Goal: Task Accomplishment & Management: Use online tool/utility

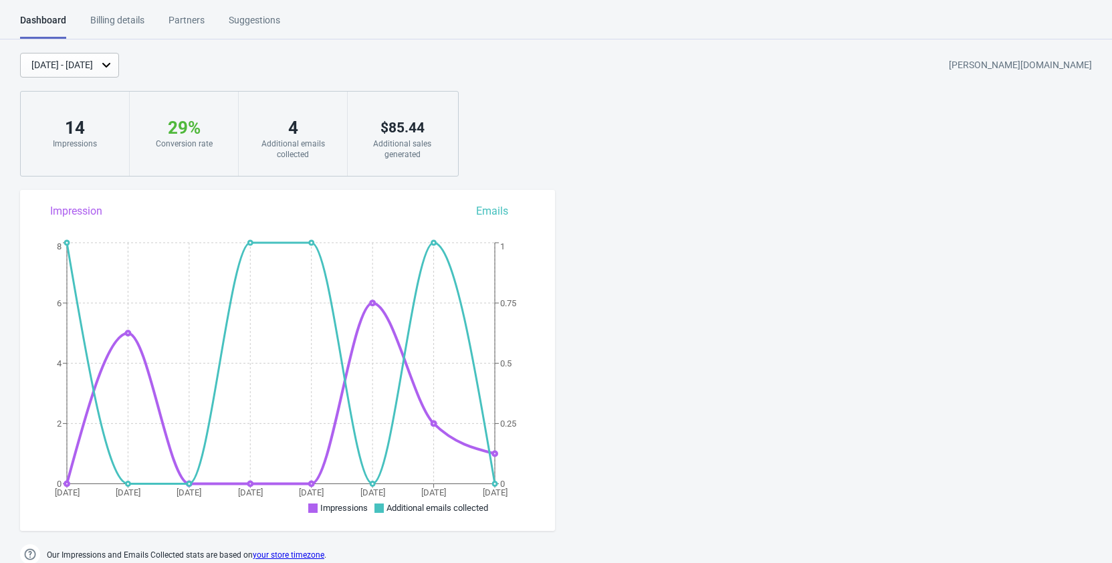
click at [119, 67] on div "[DATE] - [DATE]" at bounding box center [69, 65] width 99 height 25
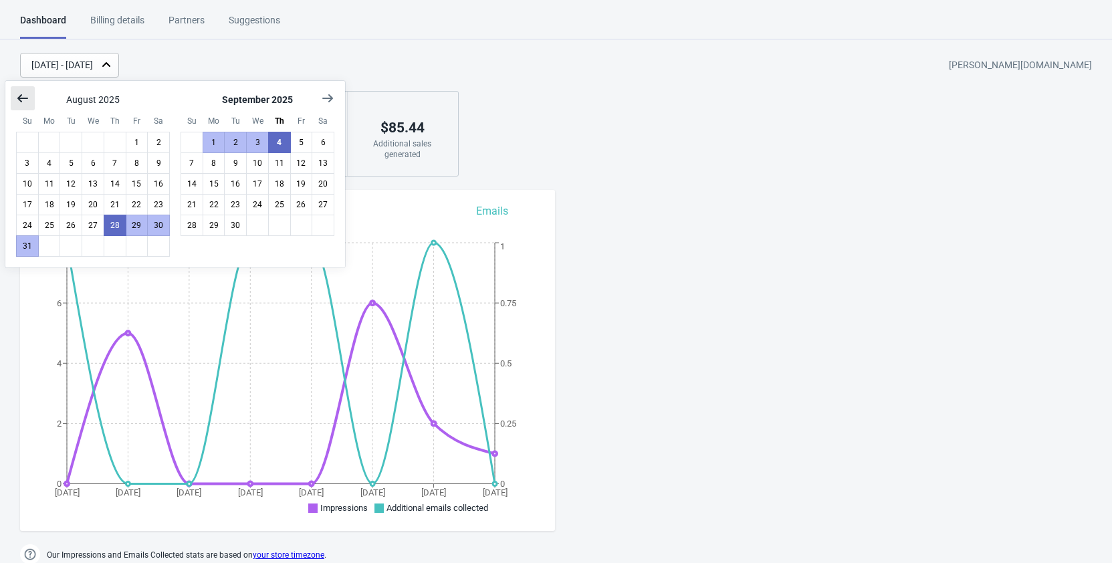
click at [25, 99] on icon "Show previous month, July 2025" at bounding box center [22, 98] width 11 height 8
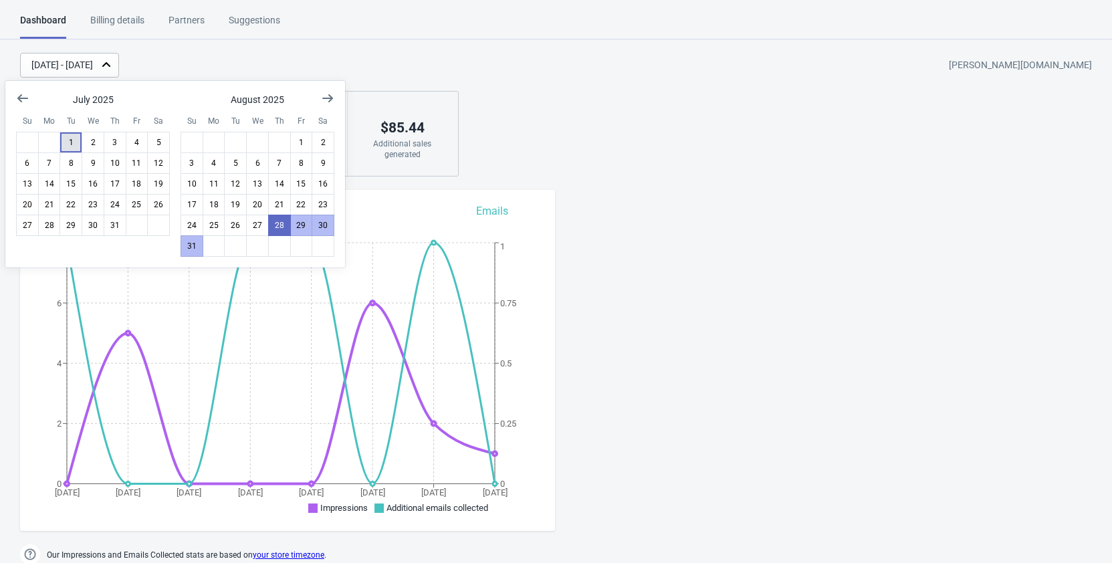
click at [76, 142] on button "1" at bounding box center [71, 142] width 23 height 21
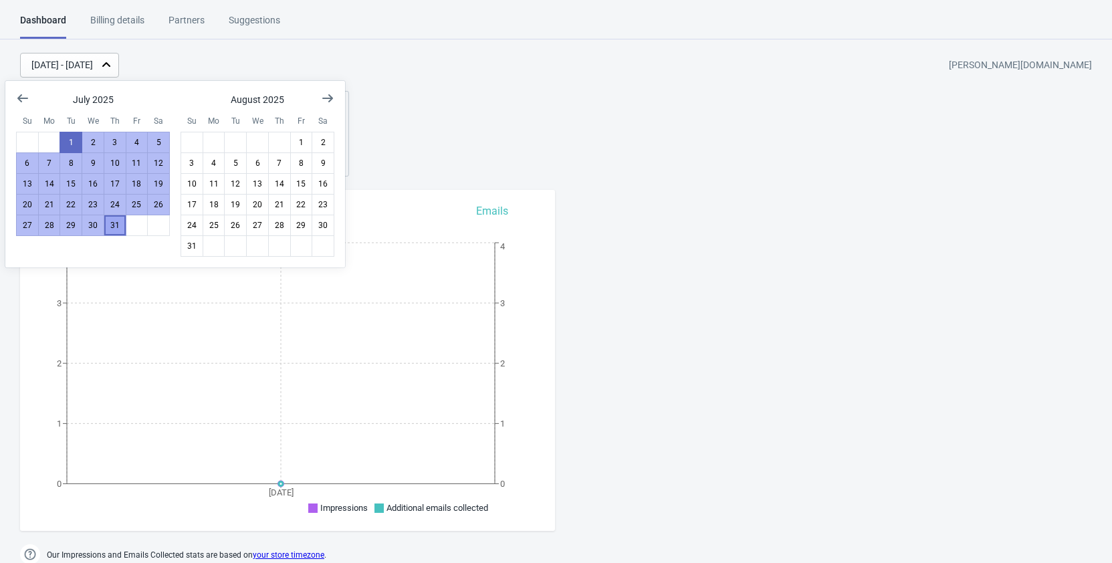
click at [114, 221] on button "31" at bounding box center [115, 225] width 23 height 21
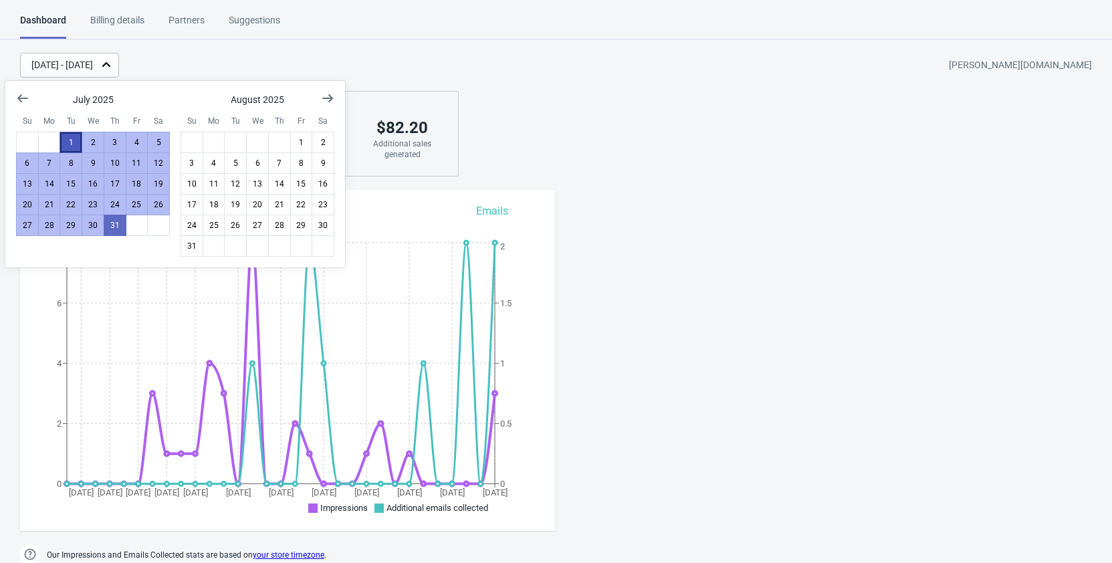
click at [70, 139] on button "1" at bounding box center [71, 142] width 23 height 21
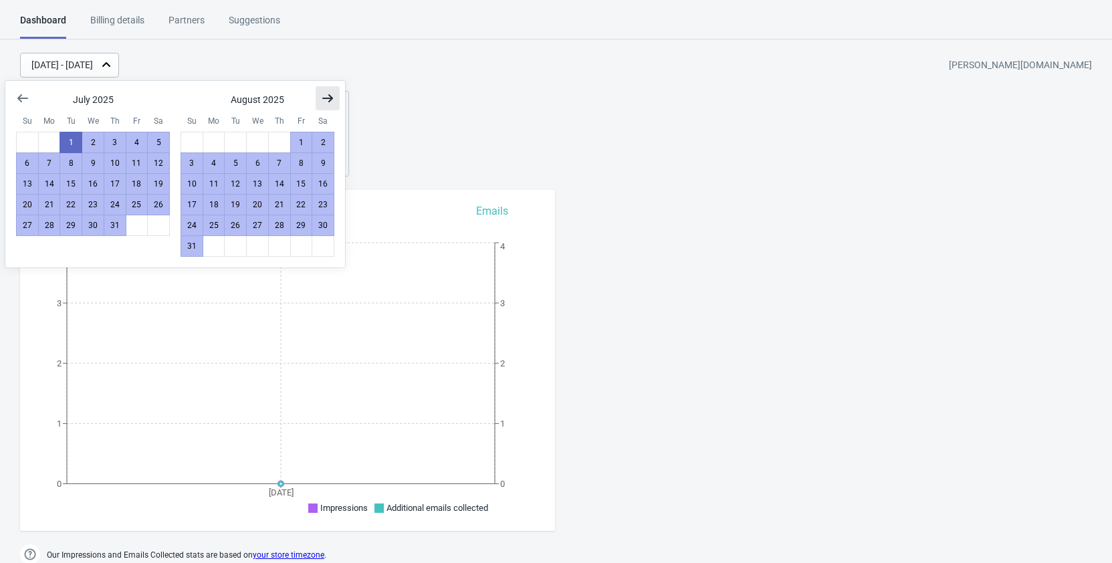
click at [322, 101] on icon "Show next month, September 2025" at bounding box center [327, 98] width 13 height 13
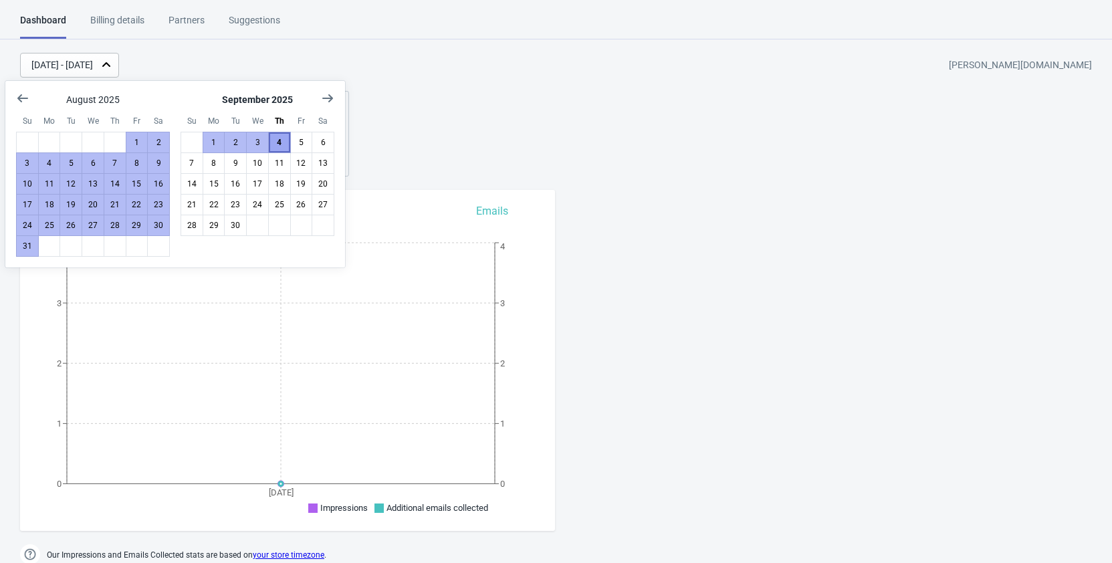
click at [280, 142] on button "4" at bounding box center [279, 142] width 23 height 21
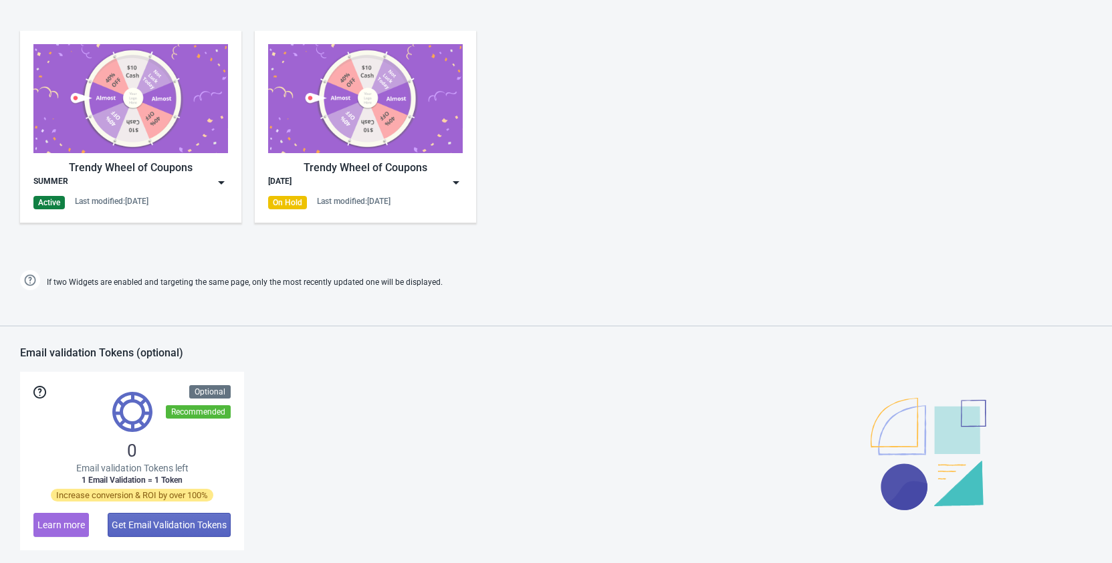
scroll to position [682, 0]
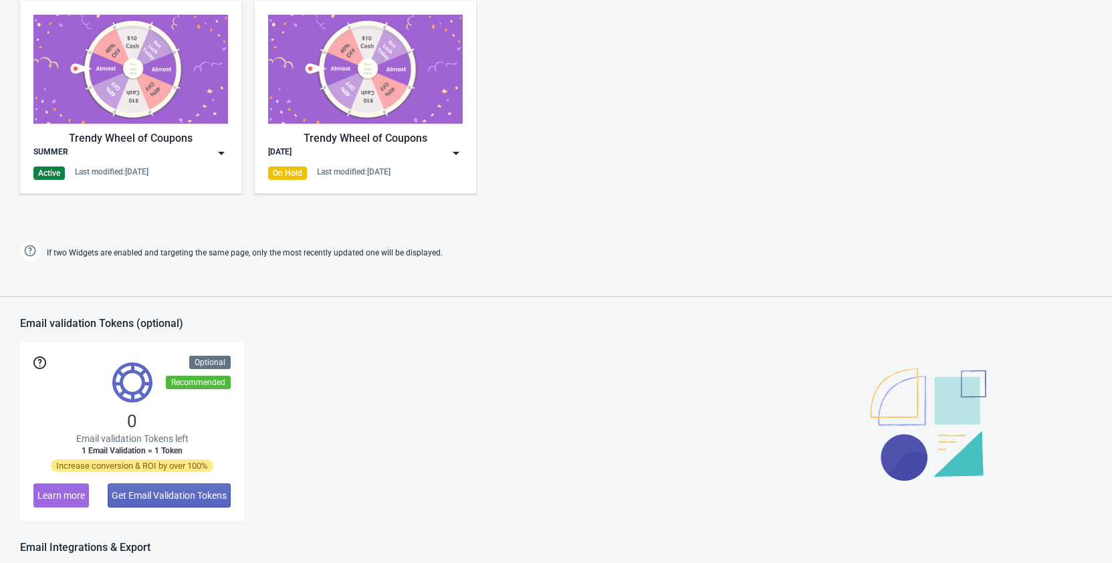
click at [221, 152] on img at bounding box center [221, 152] width 13 height 13
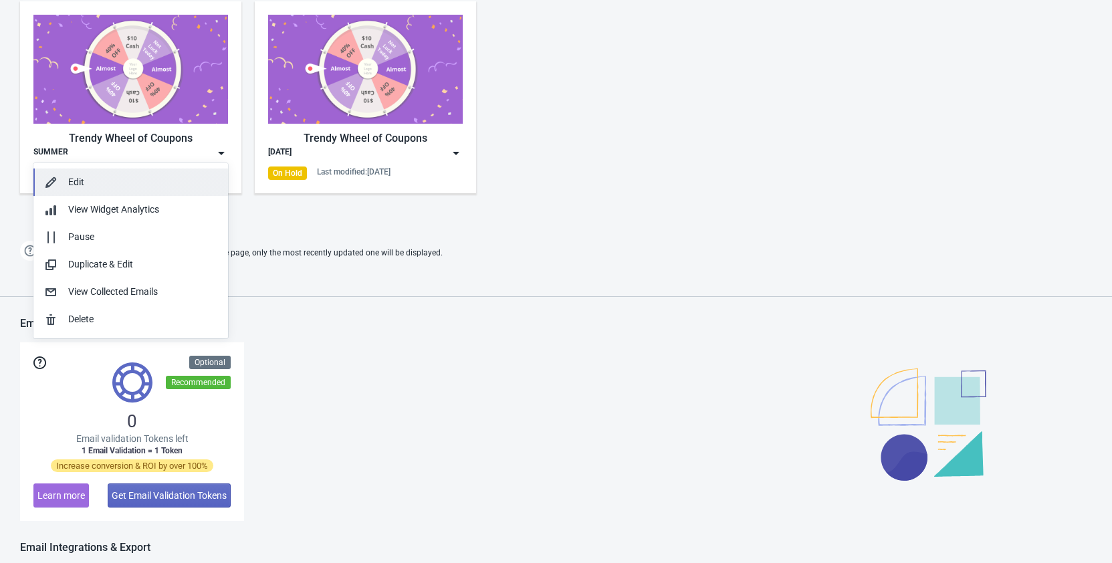
click at [88, 184] on div "Edit" at bounding box center [142, 182] width 149 height 14
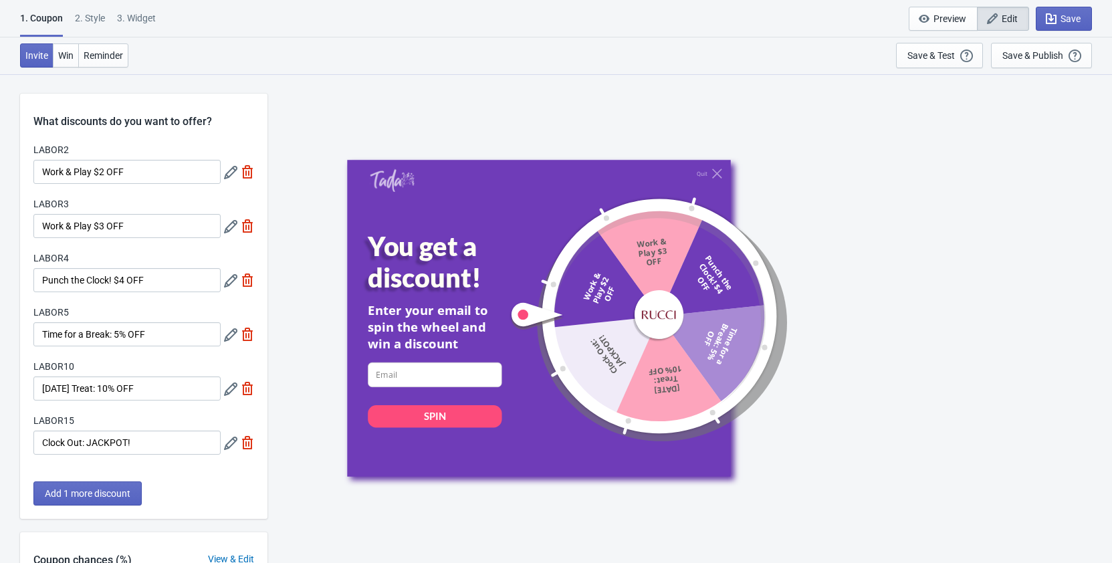
click at [231, 169] on icon at bounding box center [230, 172] width 13 height 13
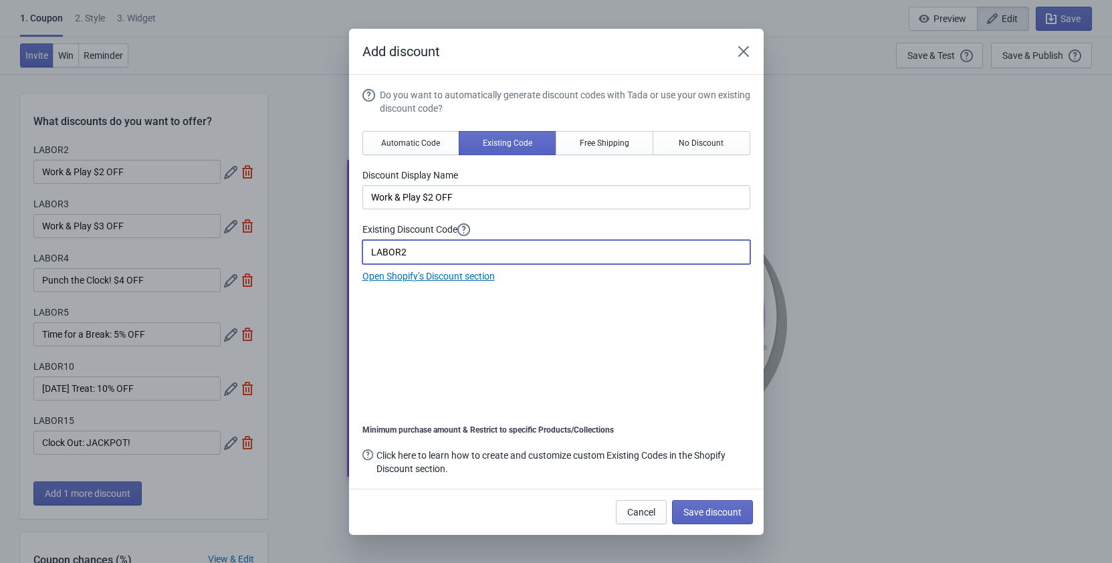
drag, startPoint x: 400, startPoint y: 249, endPoint x: 363, endPoint y: 254, distance: 37.1
click at [363, 254] on input "LABOR2" at bounding box center [556, 252] width 388 height 24
type input "LEAF2"
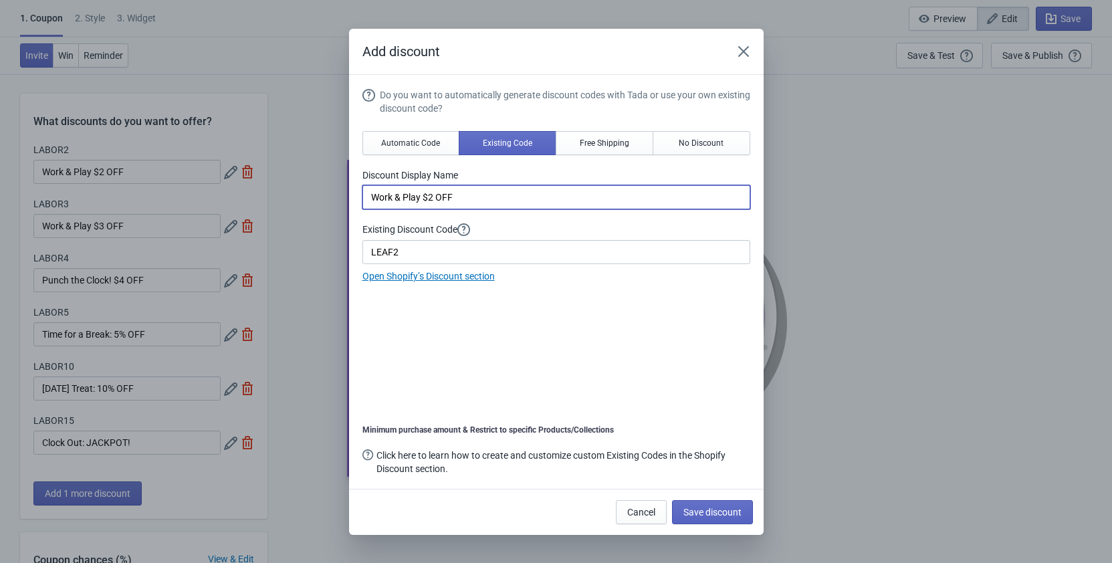
click at [460, 196] on input "Work & Play $2 OFF" at bounding box center [556, 197] width 388 height 24
drag, startPoint x: 419, startPoint y: 197, endPoint x: 359, endPoint y: 195, distance: 59.5
click at [362, 195] on input "Work & Play $2 OFF" at bounding box center [556, 197] width 388 height 24
paste input "Leaf Loot"
click at [521, 193] on input "Leaf Loot $2 OFF" at bounding box center [556, 197] width 388 height 24
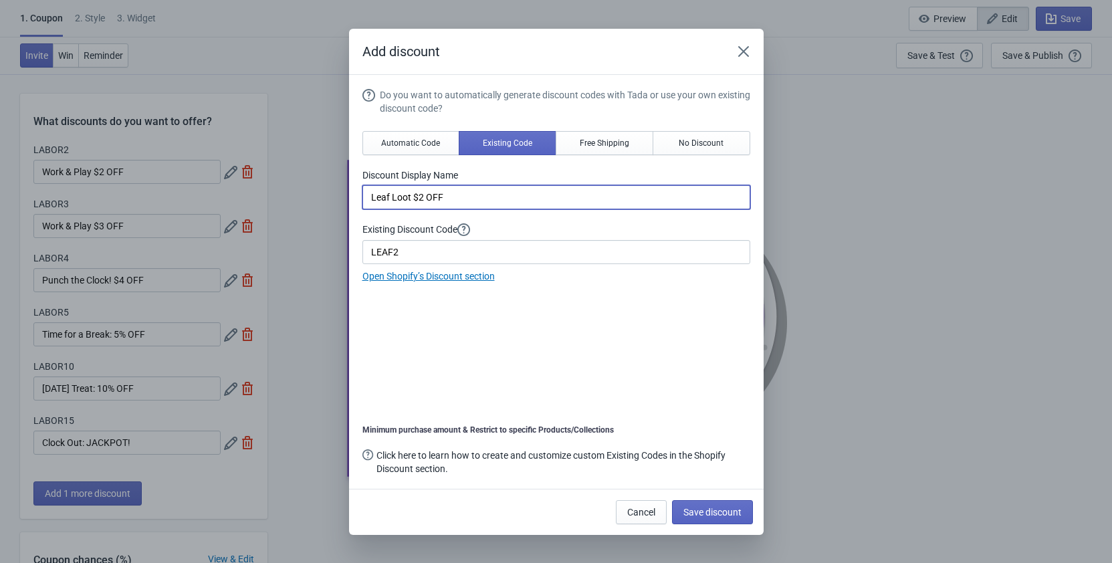
click at [519, 204] on input "Leaf Loot $2 OFF" at bounding box center [556, 197] width 388 height 24
drag, startPoint x: 503, startPoint y: 203, endPoint x: 350, endPoint y: 213, distance: 153.4
click at [362, 209] on input "Leaf Loot $2 OFF" at bounding box center [556, 197] width 388 height 24
click at [514, 199] on input "Leaf Loot $2 OFF" at bounding box center [556, 197] width 388 height 24
drag, startPoint x: 460, startPoint y: 196, endPoint x: 410, endPoint y: 196, distance: 50.1
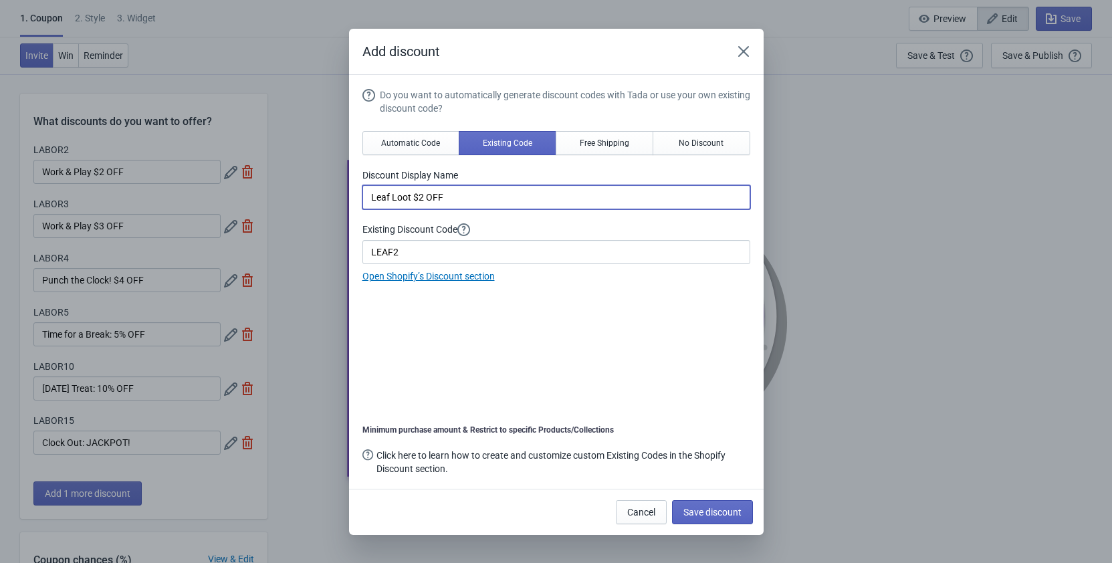
click at [410, 196] on input "Leaf Loot $2 OFF" at bounding box center [556, 197] width 388 height 24
drag, startPoint x: 429, startPoint y: 191, endPoint x: 328, endPoint y: 191, distance: 101.0
click at [362, 191] on input "Leaf Loot" at bounding box center [556, 197] width 388 height 24
paste input "🍁"
type input "Leaf Loot 🍁"
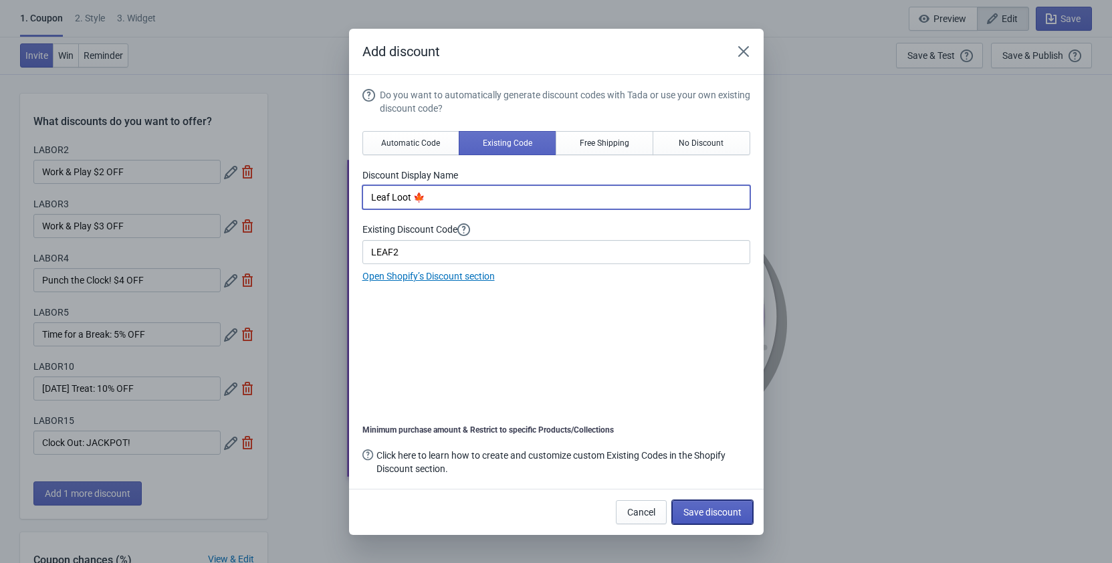
click at [717, 513] on span "Save discount" at bounding box center [712, 512] width 58 height 11
type input "Leaf Loot 🍁"
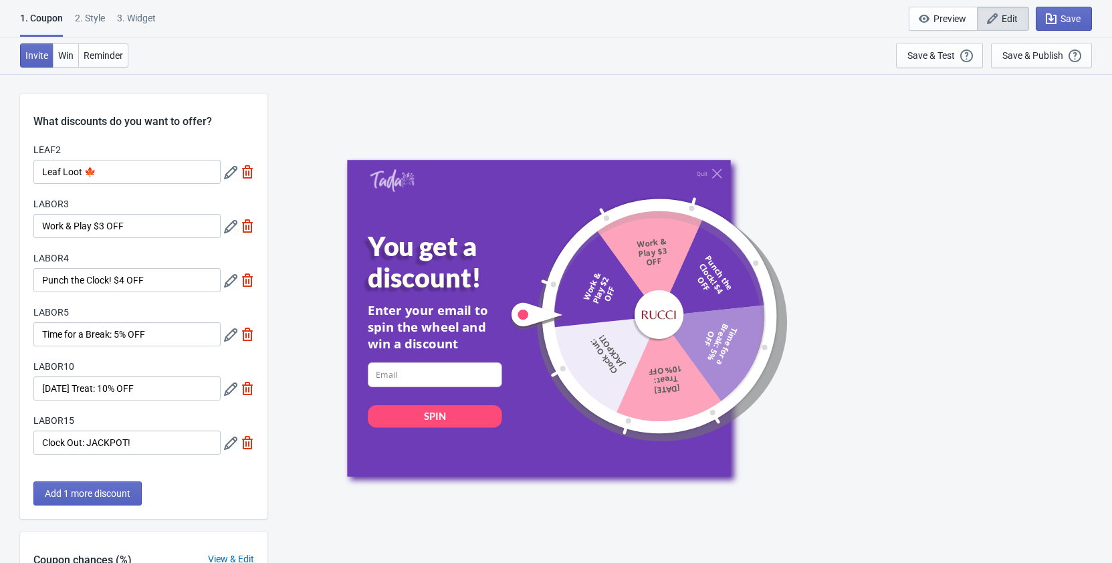
click at [230, 224] on icon at bounding box center [230, 226] width 13 height 13
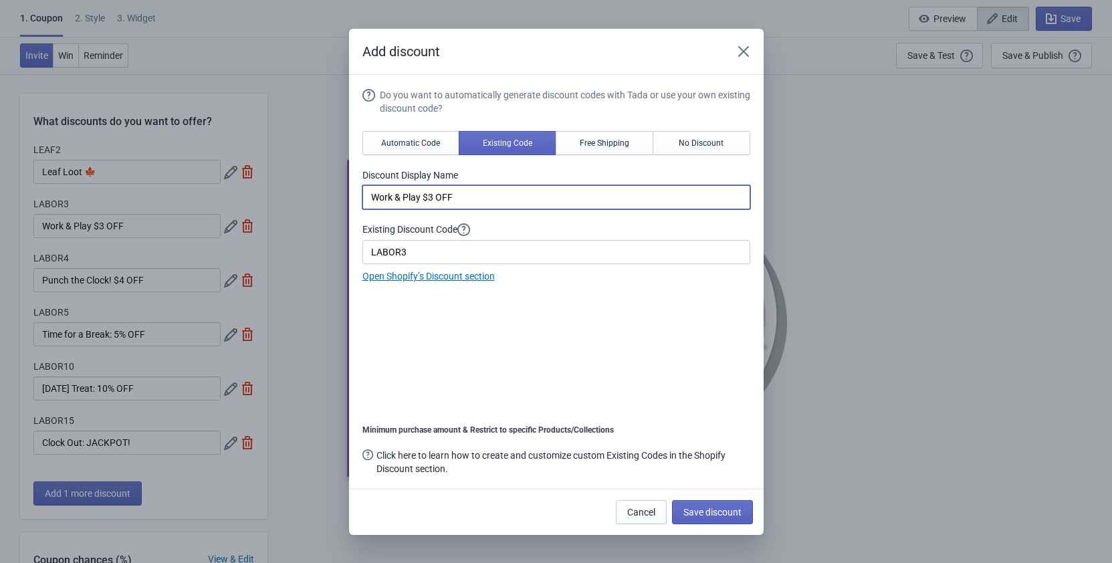
drag, startPoint x: 469, startPoint y: 195, endPoint x: 327, endPoint y: 195, distance: 142.4
click at [362, 195] on input "Work & Play $3 OFF" at bounding box center [556, 197] width 388 height 24
paste input "Crisp Cash 🍂"
type input "Crisp Cash 🍂"
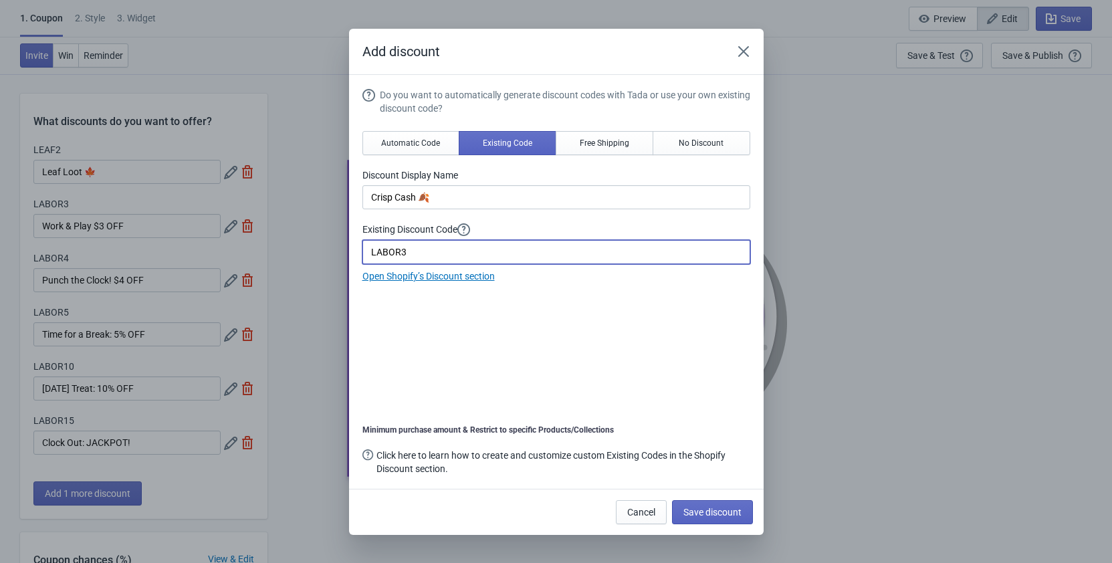
drag, startPoint x: 400, startPoint y: 251, endPoint x: 358, endPoint y: 249, distance: 42.8
click at [362, 249] on input "LABOR3" at bounding box center [556, 252] width 388 height 24
type input "CRISP3"
click at [699, 508] on span "Save discount" at bounding box center [712, 512] width 58 height 11
type input "Crisp Cash 🍂"
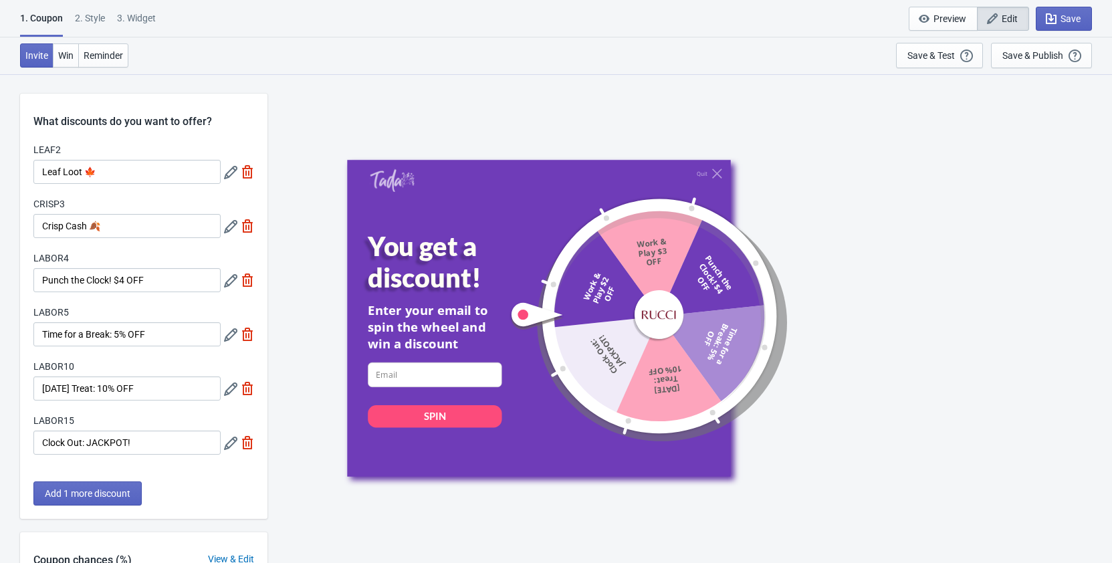
click at [229, 279] on icon at bounding box center [230, 280] width 13 height 13
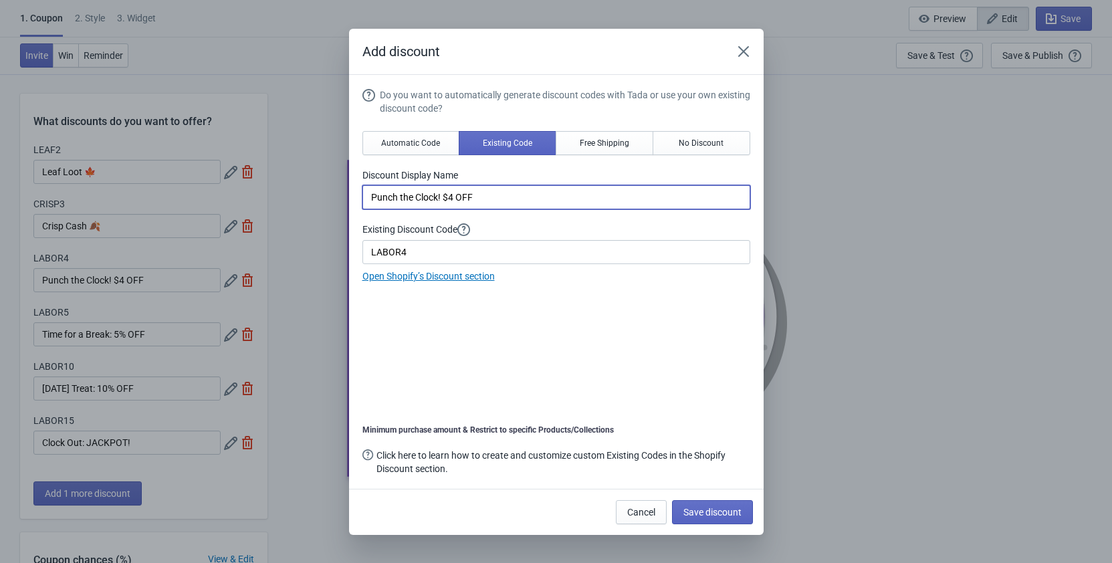
drag, startPoint x: 496, startPoint y: 196, endPoint x: 263, endPoint y: 202, distance: 233.4
click at [362, 202] on input "Punch the Clock! $4 OFF" at bounding box center [556, 197] width 388 height 24
paste input "Fallen Savings"
type input "Fallen Savings"
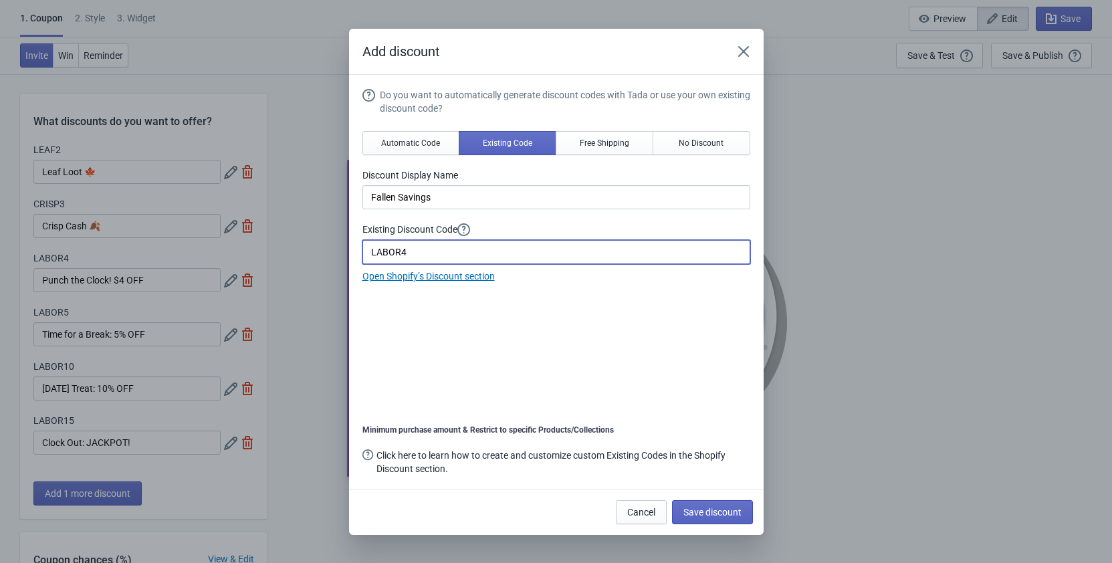
drag, startPoint x: 400, startPoint y: 251, endPoint x: 372, endPoint y: 251, distance: 27.4
click at [372, 251] on input "LABOR4" at bounding box center [556, 252] width 388 height 24
type input "FALL4"
click at [714, 513] on span "Save discount" at bounding box center [712, 512] width 58 height 11
type input "Fallen Savings"
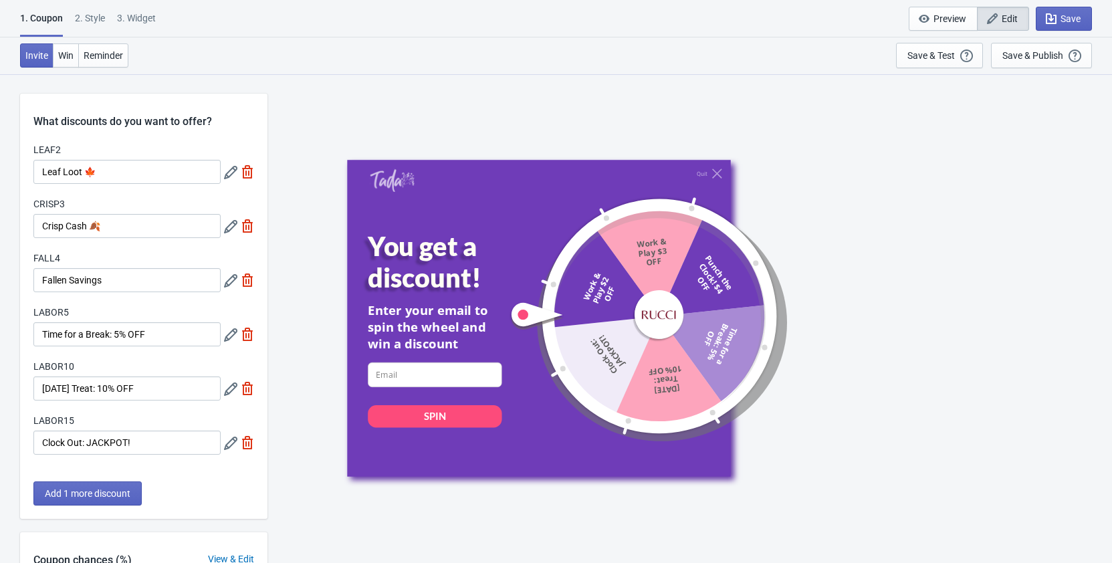
click at [226, 279] on icon at bounding box center [230, 280] width 13 height 13
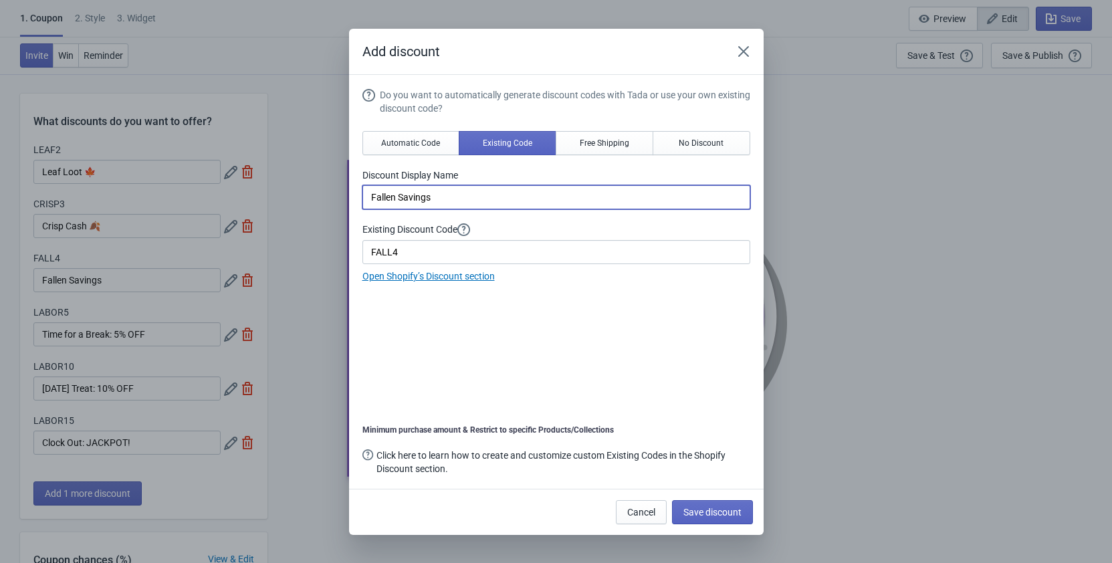
drag, startPoint x: 463, startPoint y: 196, endPoint x: 306, endPoint y: 207, distance: 156.8
click at [362, 207] on input "Fallen Savings" at bounding box center [556, 197] width 388 height 24
paste input "🍁"
type input "Fallen Savings 🍁"
click at [723, 518] on button "Save discount" at bounding box center [712, 512] width 81 height 24
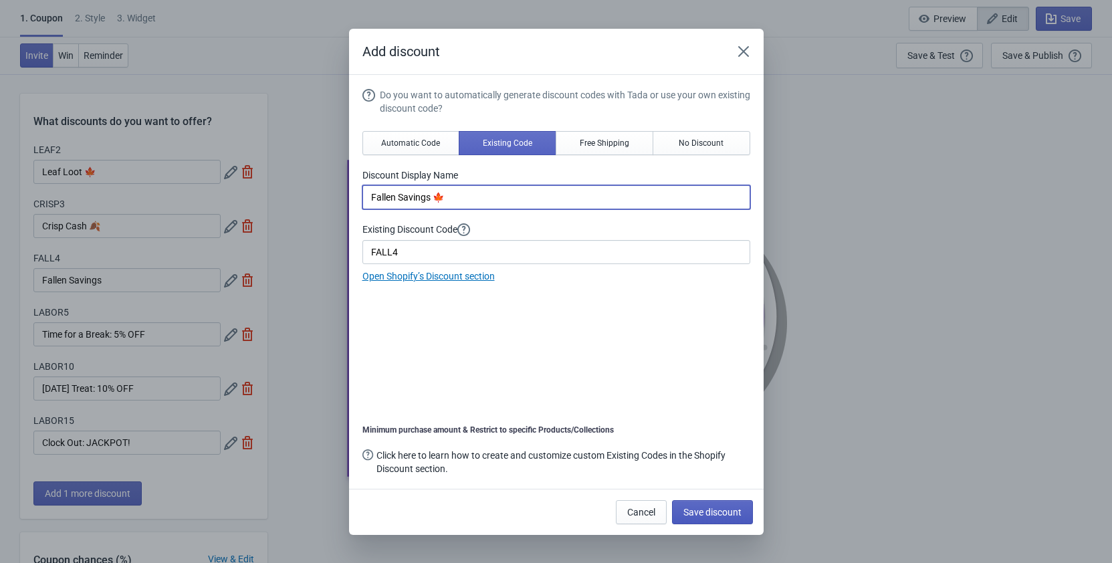
type input "Fallen Savings 🍁"
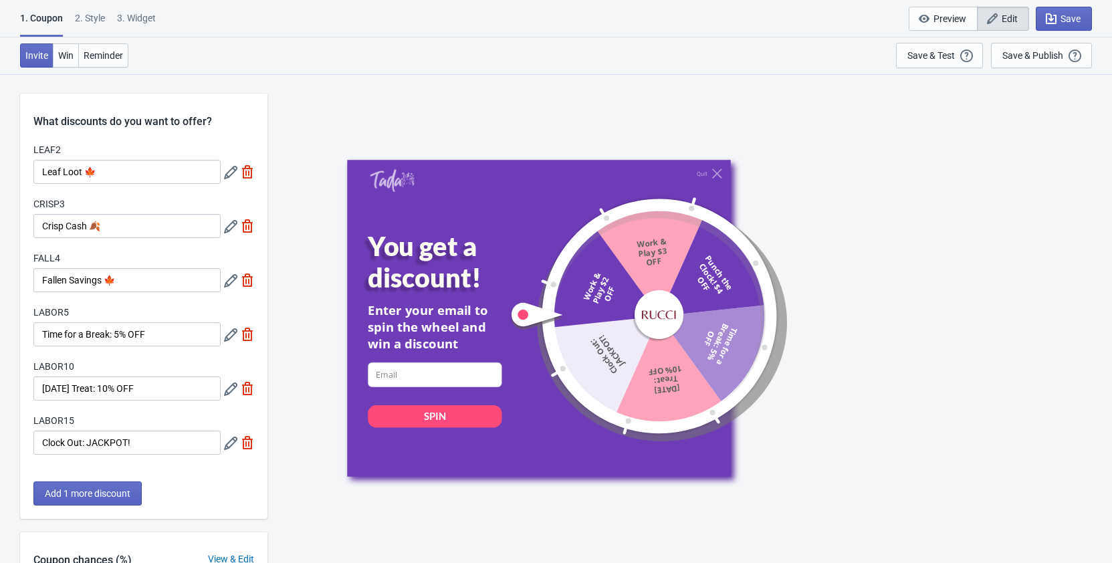
click at [229, 336] on icon at bounding box center [230, 334] width 13 height 13
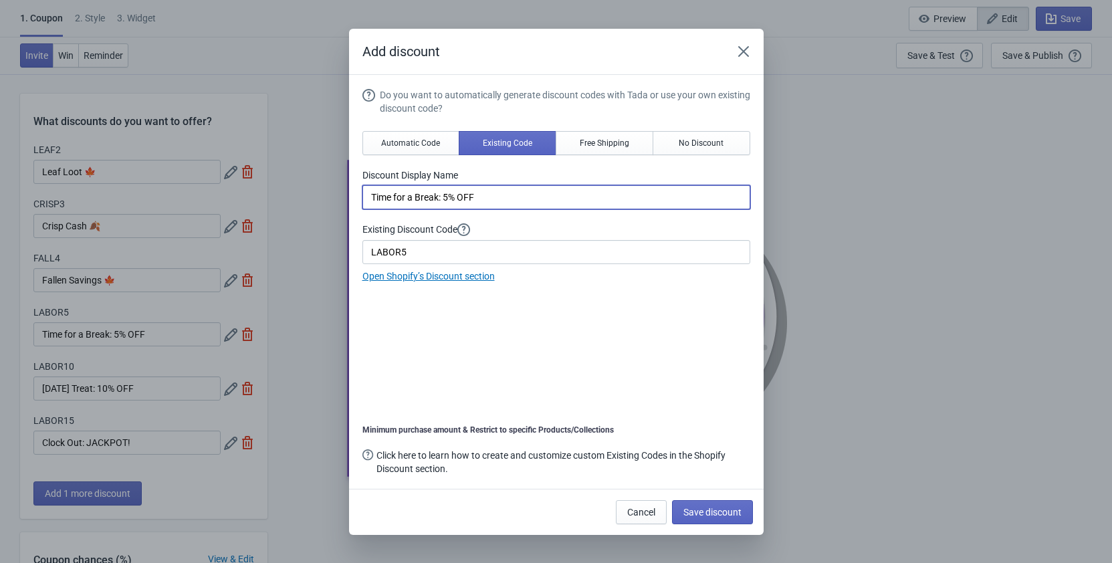
drag, startPoint x: 485, startPoint y: 193, endPoint x: 281, endPoint y: 201, distance: 204.7
click at [362, 201] on input "Time for a Break: 5% OFF" at bounding box center [556, 197] width 388 height 24
paste input "Autumn Bonus 🍂"
type input "Autumn Bonus 🍂"
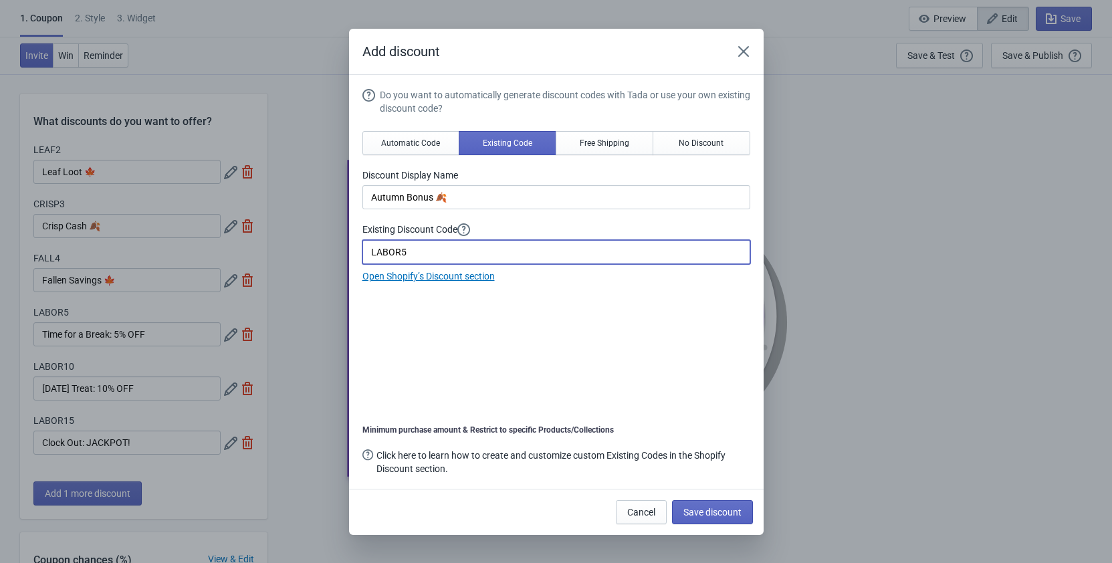
drag, startPoint x: 399, startPoint y: 251, endPoint x: 362, endPoint y: 259, distance: 37.6
click at [362, 259] on input "LABOR5" at bounding box center [556, 252] width 388 height 24
type input "AUTUMN5"
click at [713, 510] on span "Save discount" at bounding box center [712, 512] width 58 height 11
type input "Autumn Bonus 🍂"
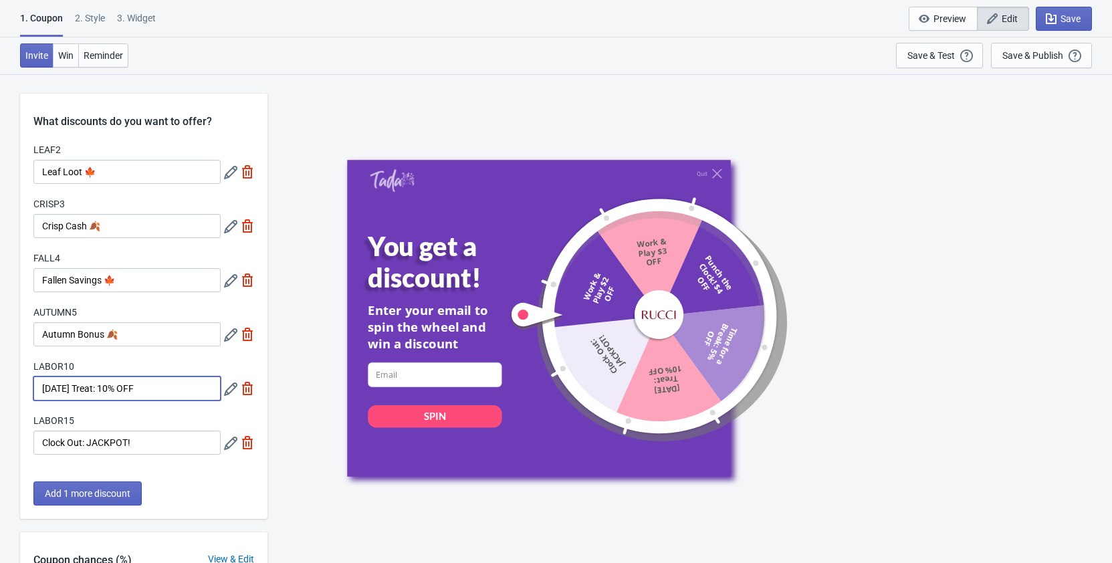
drag, startPoint x: 165, startPoint y: 386, endPoint x: 22, endPoint y: 392, distance: 143.2
click at [33, 392] on input "Labor Day Treat: 10% OFF" at bounding box center [126, 388] width 187 height 24
paste input "Pumpkin Perk 🎃"
type input "Pumpkin Perk 🎃"
click at [227, 387] on icon at bounding box center [230, 388] width 13 height 13
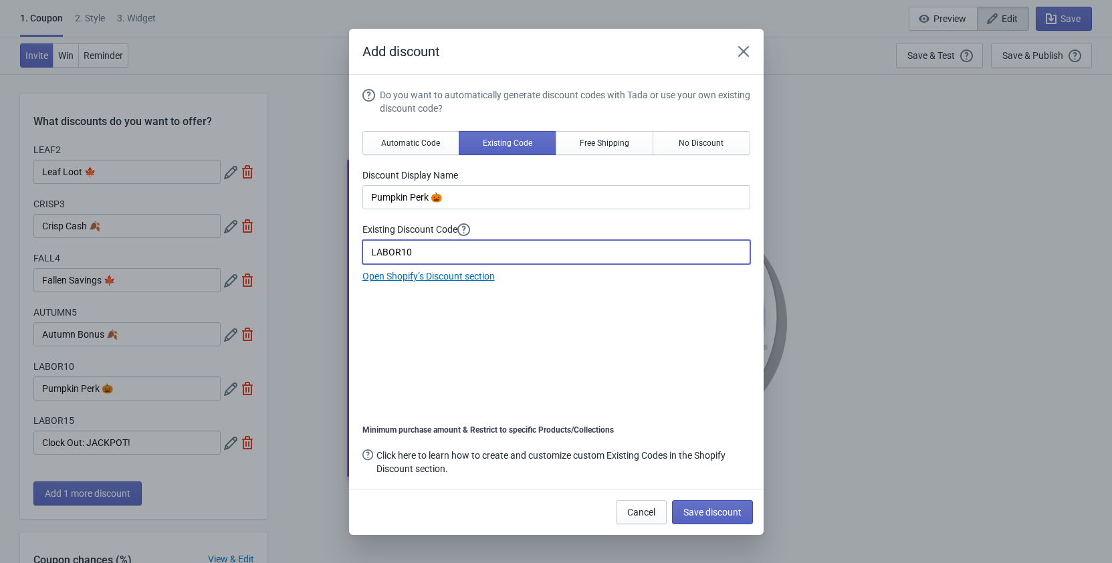
drag, startPoint x: 400, startPoint y: 251, endPoint x: 339, endPoint y: 247, distance: 60.9
click at [362, 247] on input "LABOR10" at bounding box center [556, 252] width 388 height 24
click at [389, 248] on input "PUMKIN10" at bounding box center [556, 252] width 388 height 24
type input "PUMPKIN10"
click at [633, 314] on div "Do you want to automatically generate discount codes with Tada or use your own …" at bounding box center [556, 283] width 388 height 390
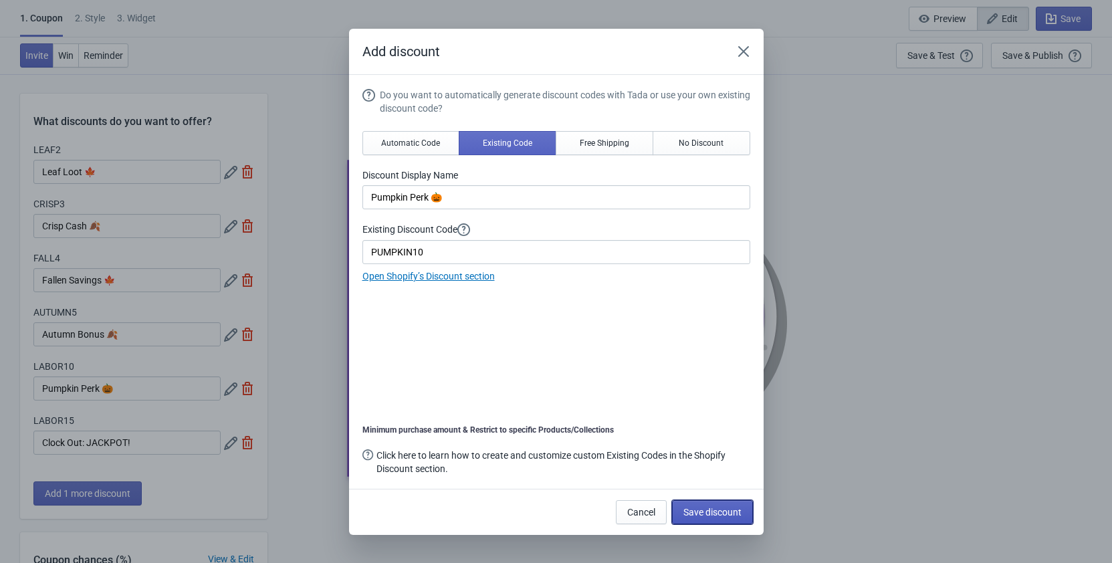
click at [727, 513] on span "Save discount" at bounding box center [712, 512] width 58 height 11
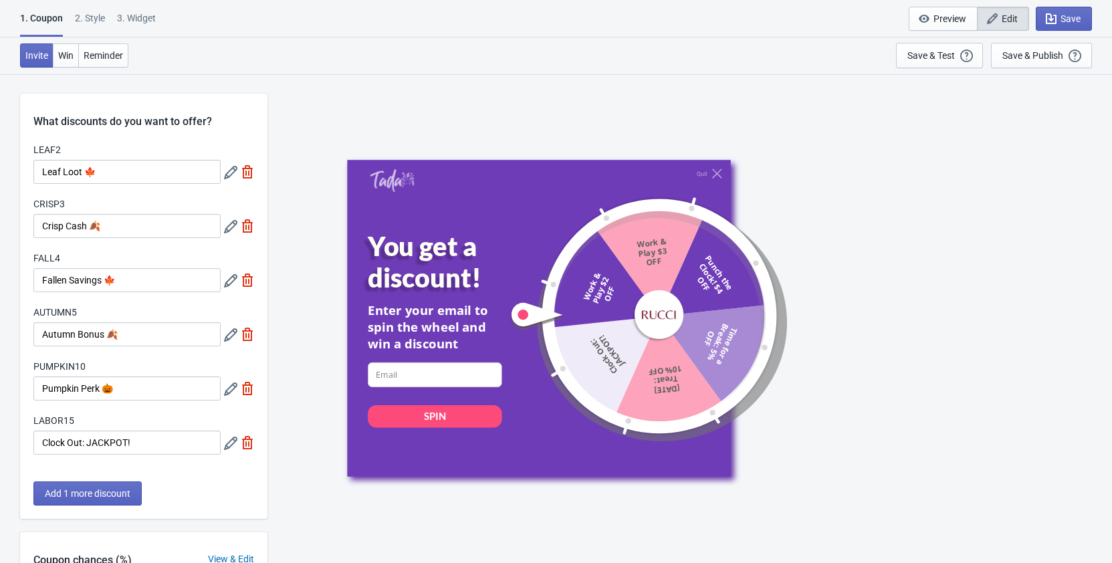
click at [233, 438] on icon at bounding box center [230, 443] width 13 height 13
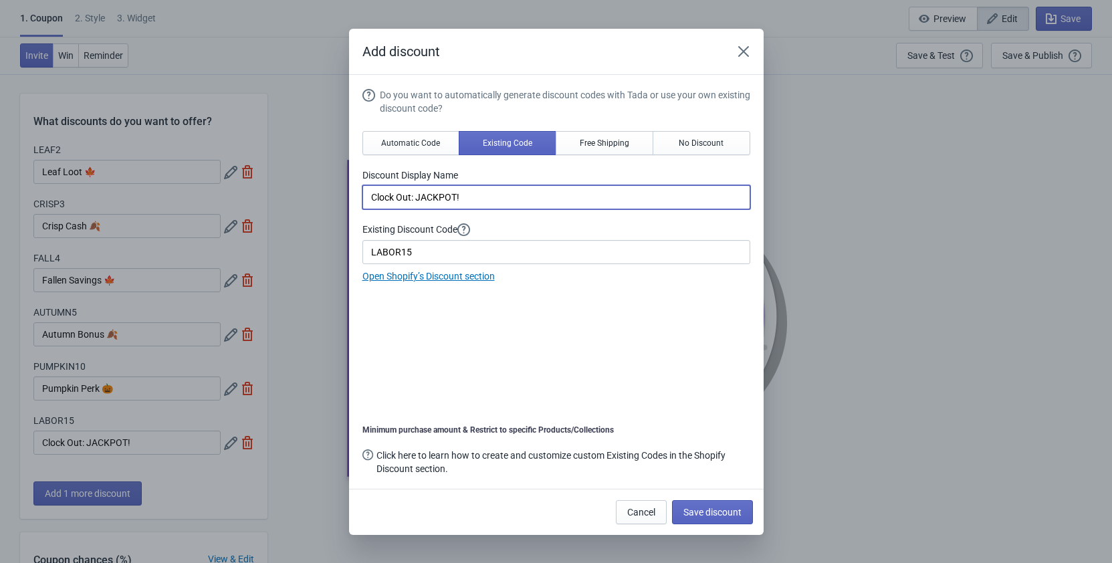
drag, startPoint x: 476, startPoint y: 195, endPoint x: 303, endPoint y: 190, distance: 173.2
click at [362, 190] on input "Clock Out: JACKPOT!" at bounding box center [556, 197] width 388 height 24
paste input "Harvest Deal 🌾"
type input "Harvest Deal 🌾"
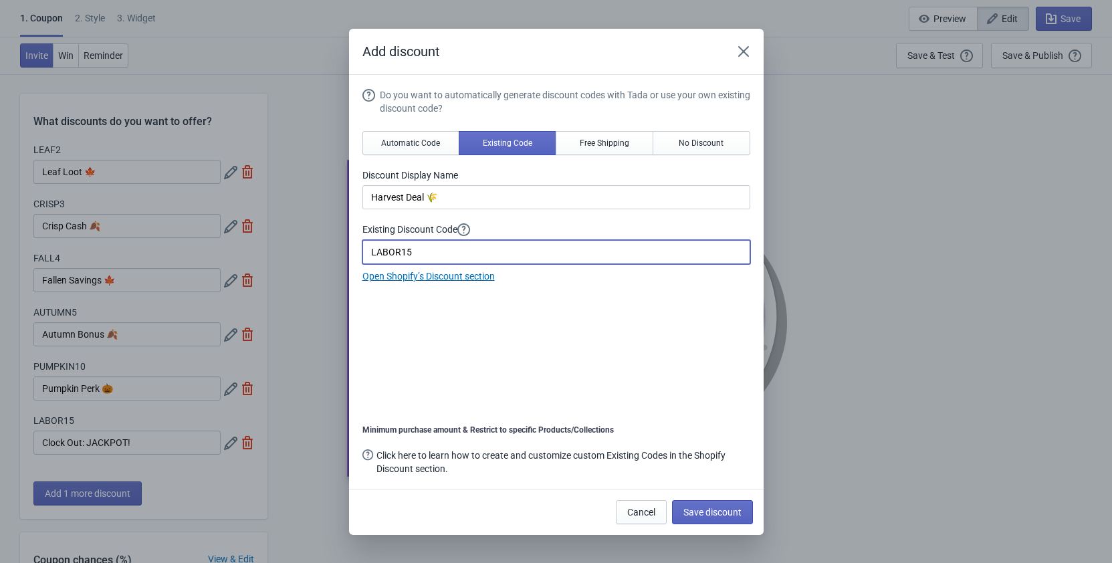
drag, startPoint x: 400, startPoint y: 251, endPoint x: 372, endPoint y: 253, distance: 28.2
click at [372, 253] on input "LABOR15" at bounding box center [556, 252] width 388 height 24
paste input "HARVEST"
type input "HARVEST15"
click at [721, 511] on span "Save discount" at bounding box center [712, 512] width 58 height 11
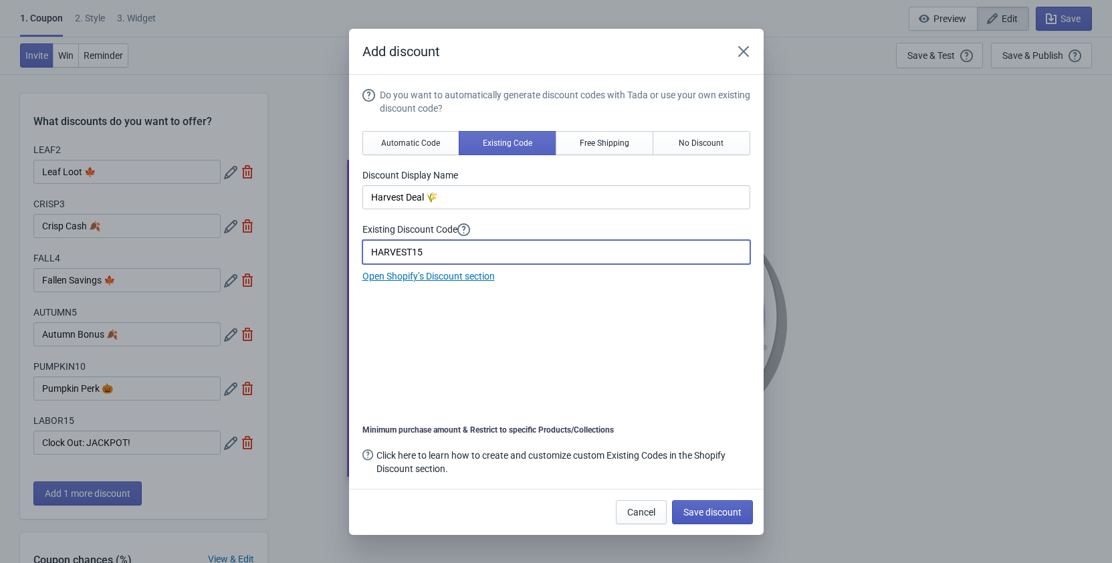
type input "Harvest Deal 🌾"
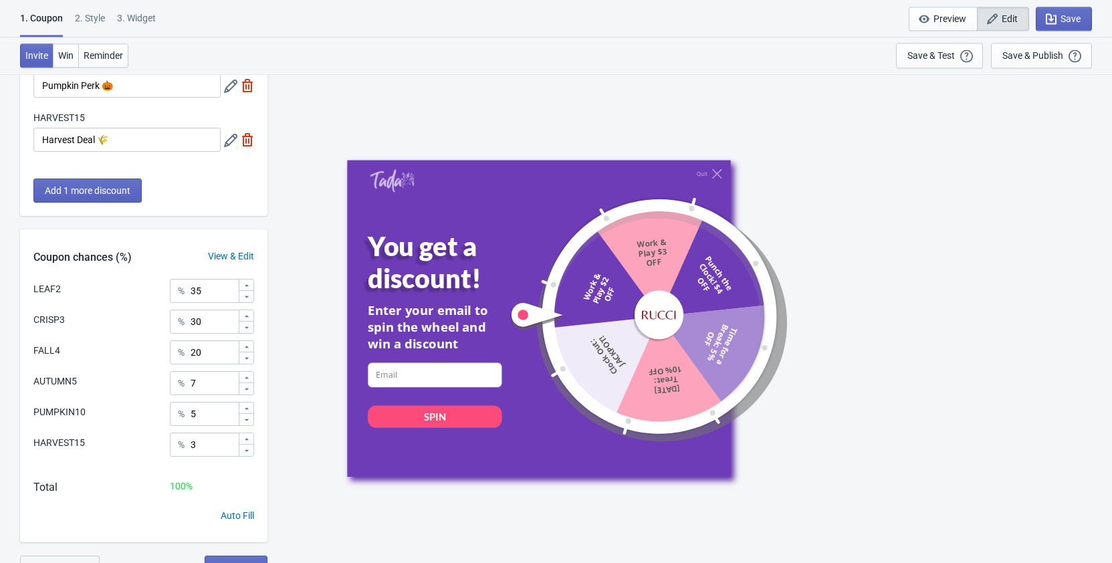
scroll to position [320, 0]
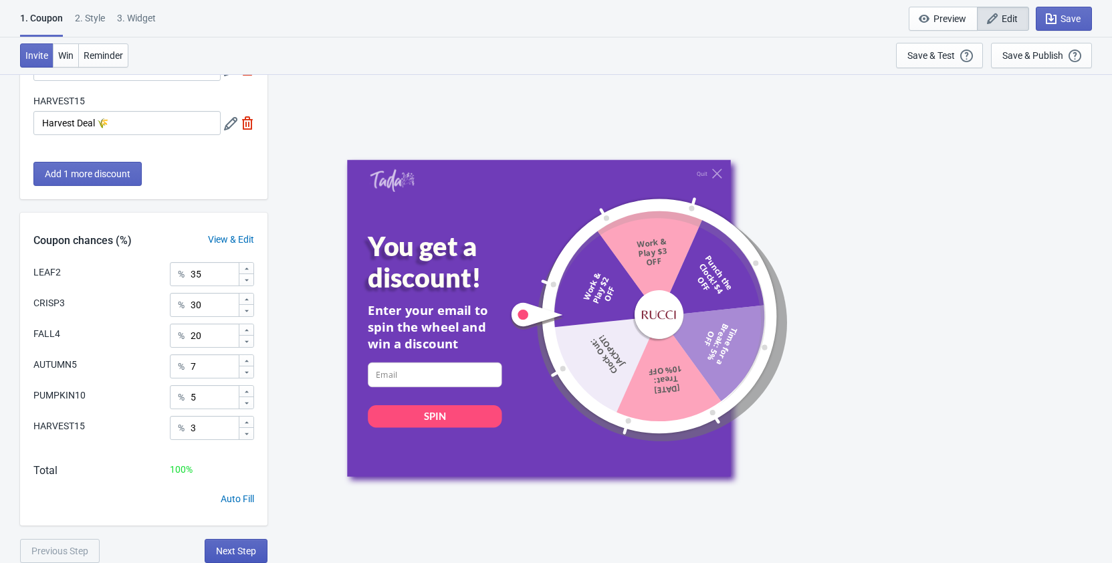
click at [237, 552] on span "Next Step" at bounding box center [236, 551] width 40 height 11
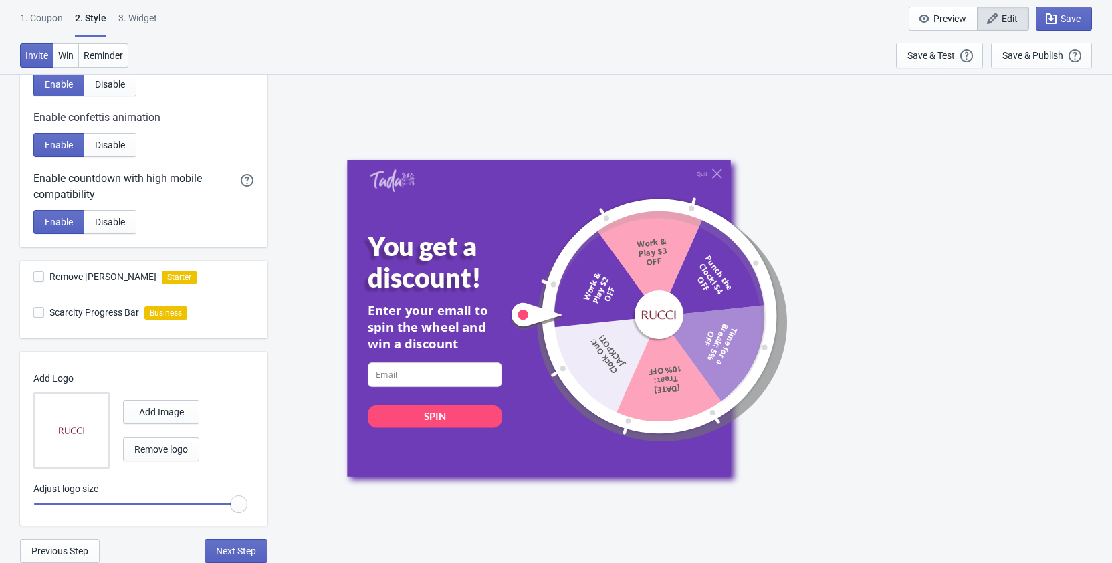
scroll to position [0, 0]
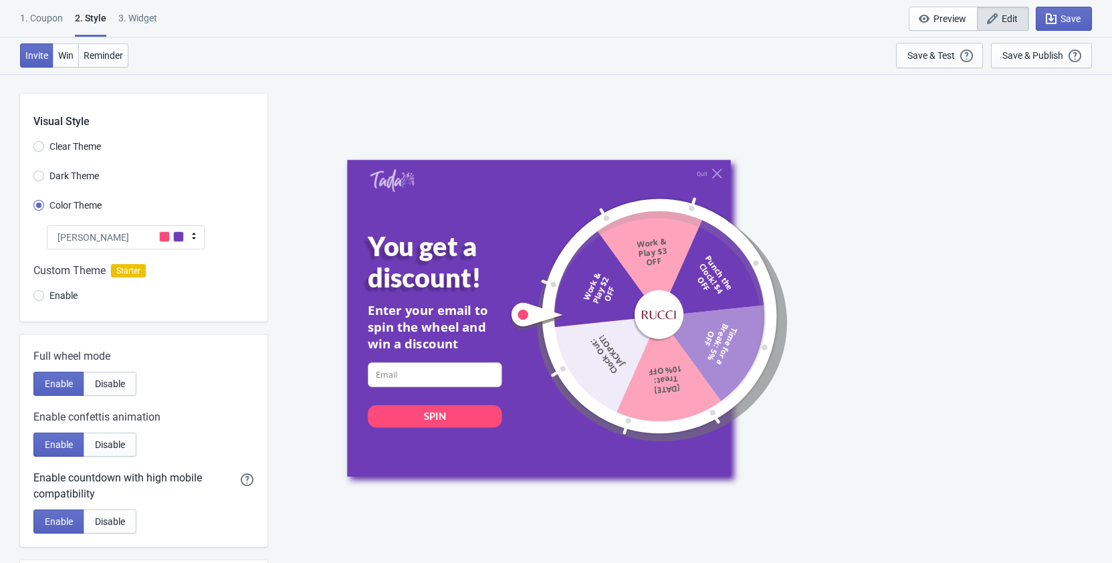
click at [193, 234] on icon at bounding box center [194, 236] width 4 height 7
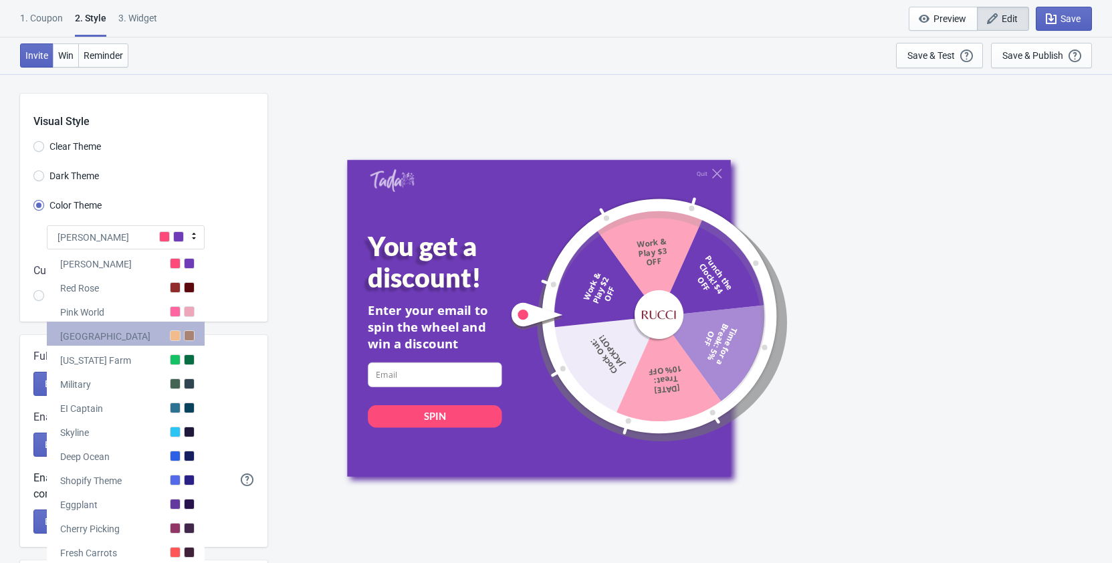
click at [179, 336] on div at bounding box center [175, 335] width 11 height 11
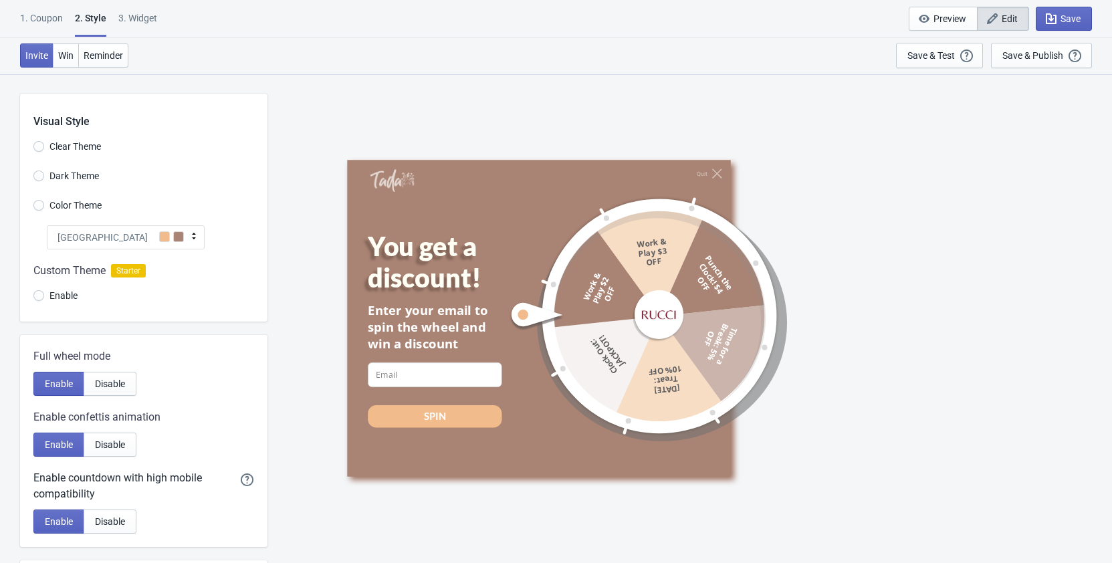
click at [189, 241] on icon at bounding box center [193, 235] width 13 height 13
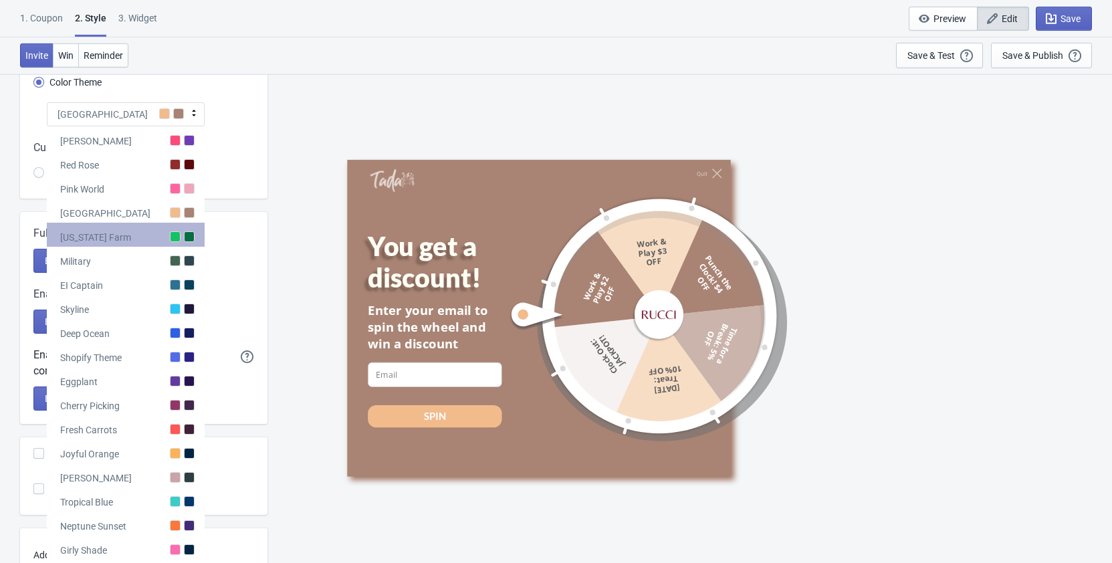
scroll to position [136, 0]
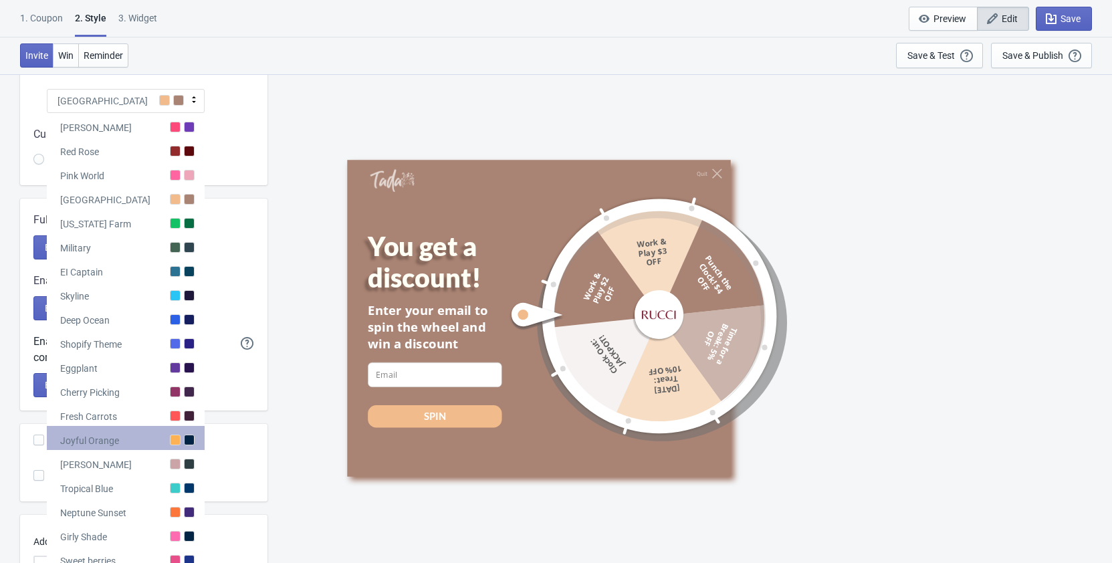
click at [186, 437] on div at bounding box center [189, 440] width 11 height 11
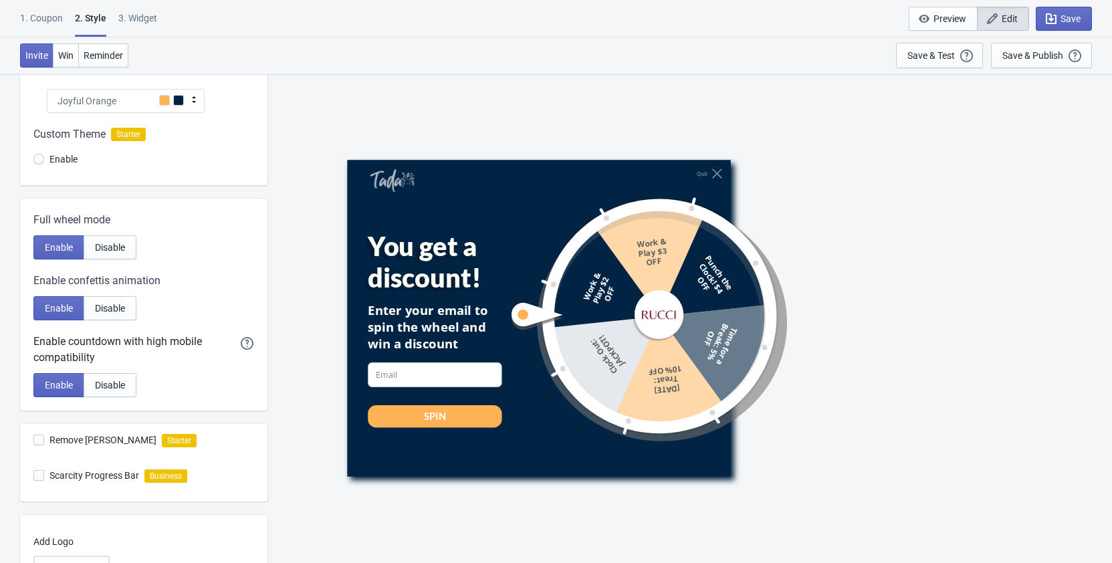
click at [188, 100] on icon at bounding box center [193, 99] width 13 height 13
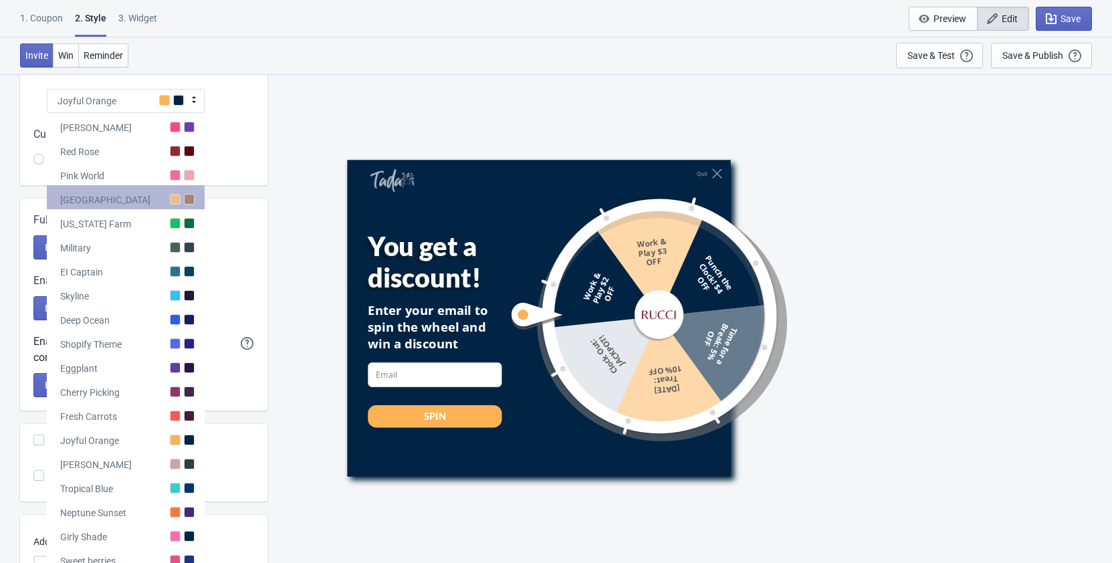
click at [187, 199] on div at bounding box center [189, 199] width 11 height 11
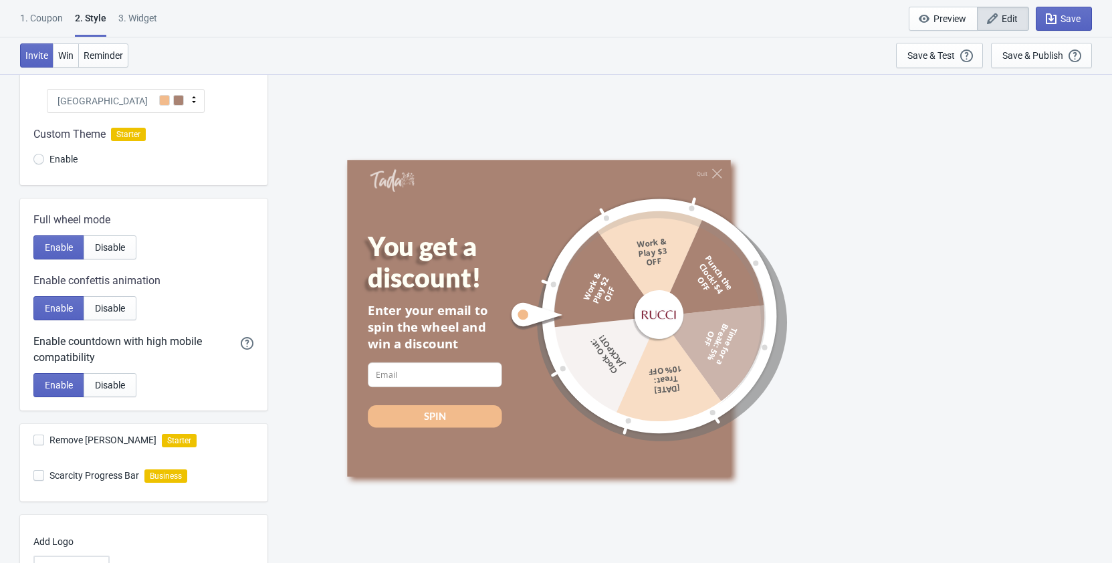
click at [187, 100] on div "Miami Beach" at bounding box center [126, 101] width 158 height 24
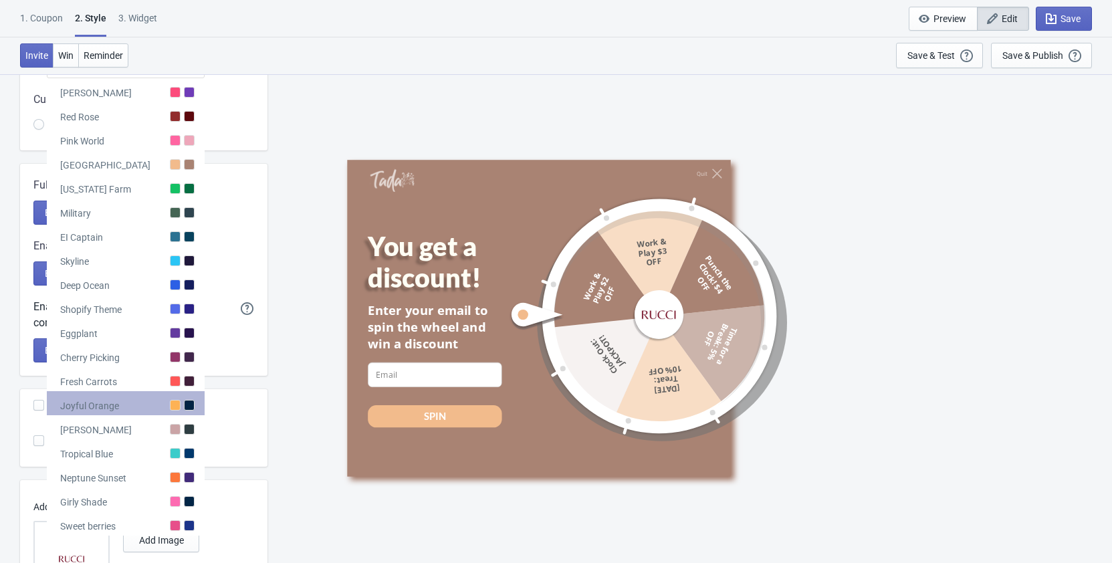
scroll to position [205, 0]
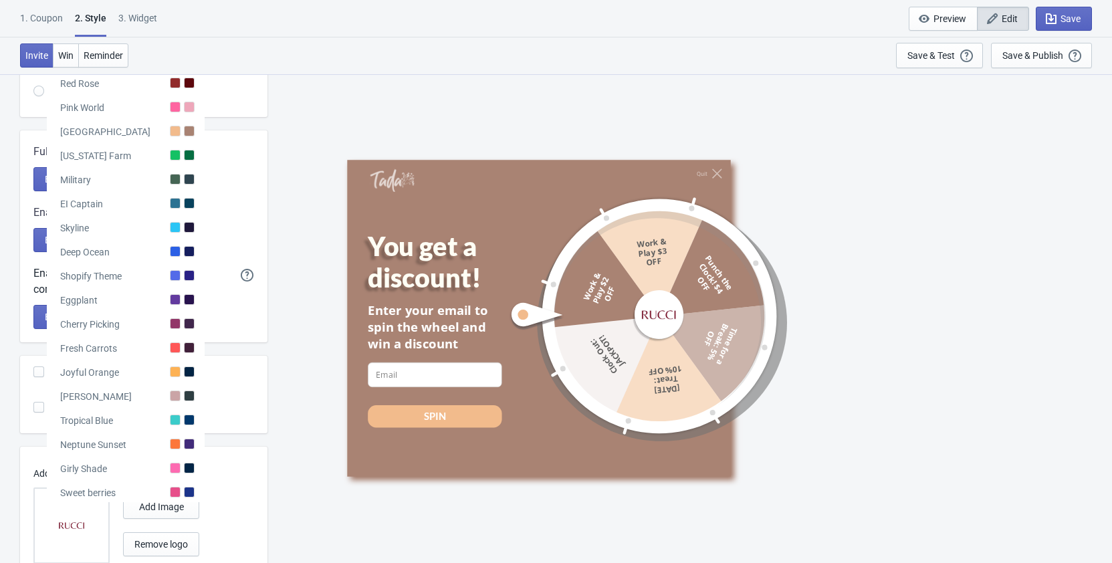
click at [292, 267] on div "Quit You get a discount! Enter your email to spin the wheel and win a discount …" at bounding box center [689, 318] width 831 height 489
click at [172, 129] on div at bounding box center [175, 131] width 11 height 11
radio input "true"
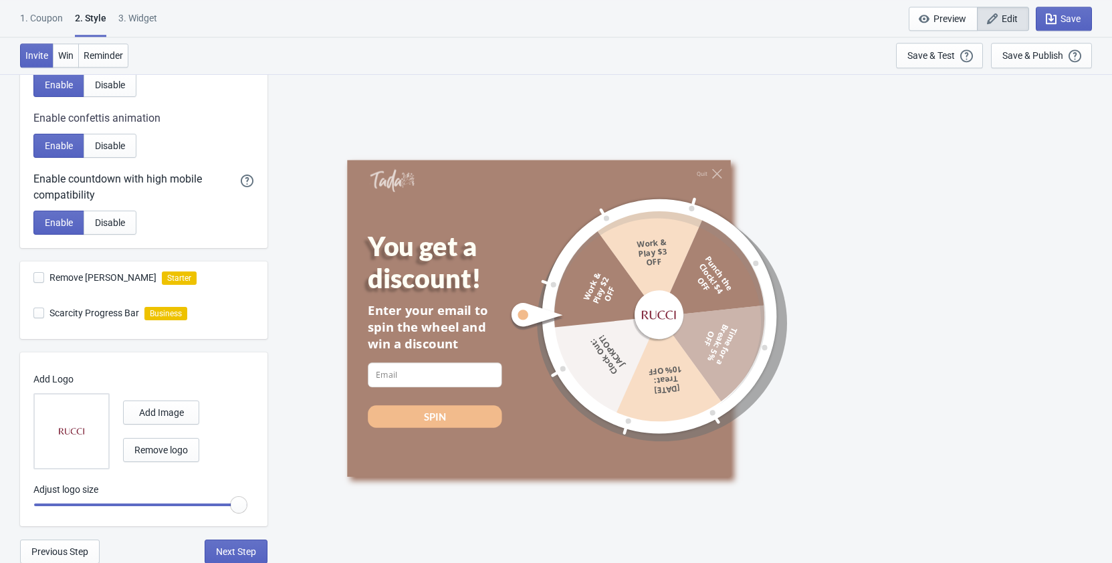
scroll to position [300, 0]
click at [231, 548] on span "Next Step" at bounding box center [236, 551] width 40 height 11
select select "once"
select select "1"
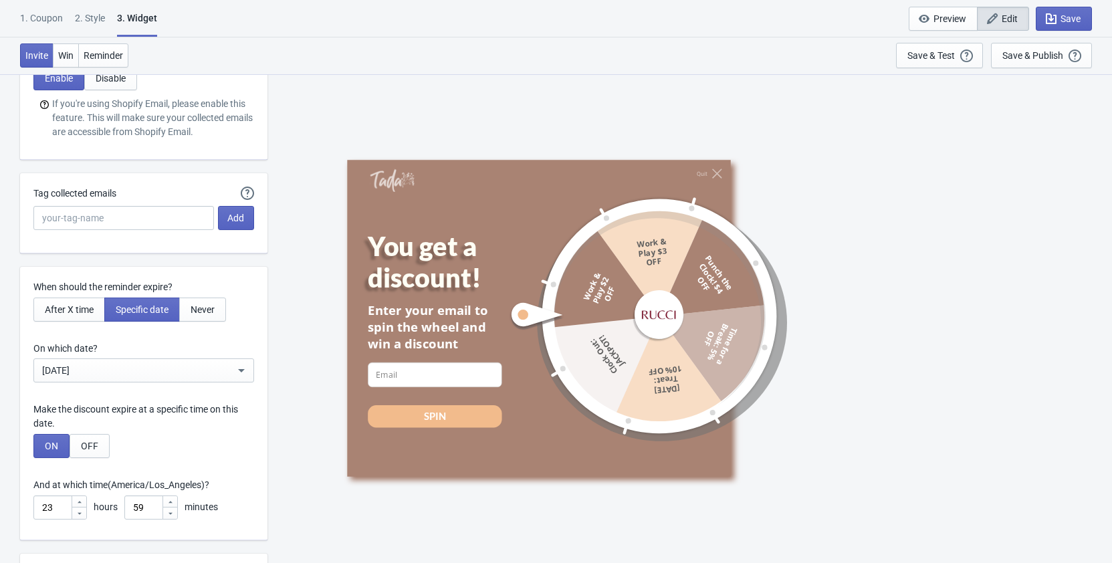
scroll to position [3410, 0]
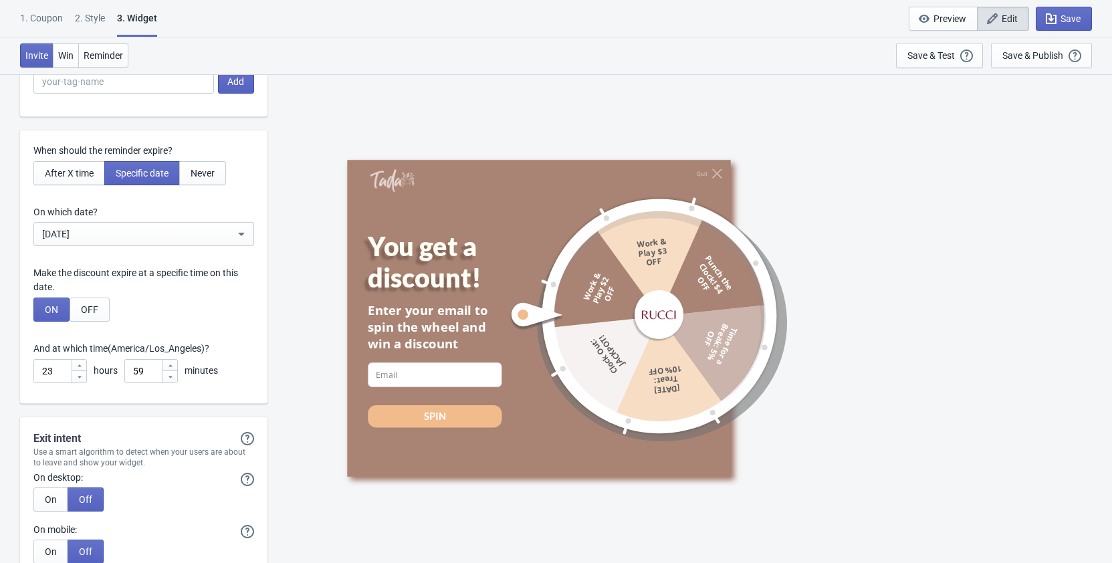
click at [194, 233] on div "Sep 5, 2025" at bounding box center [138, 234] width 193 height 16
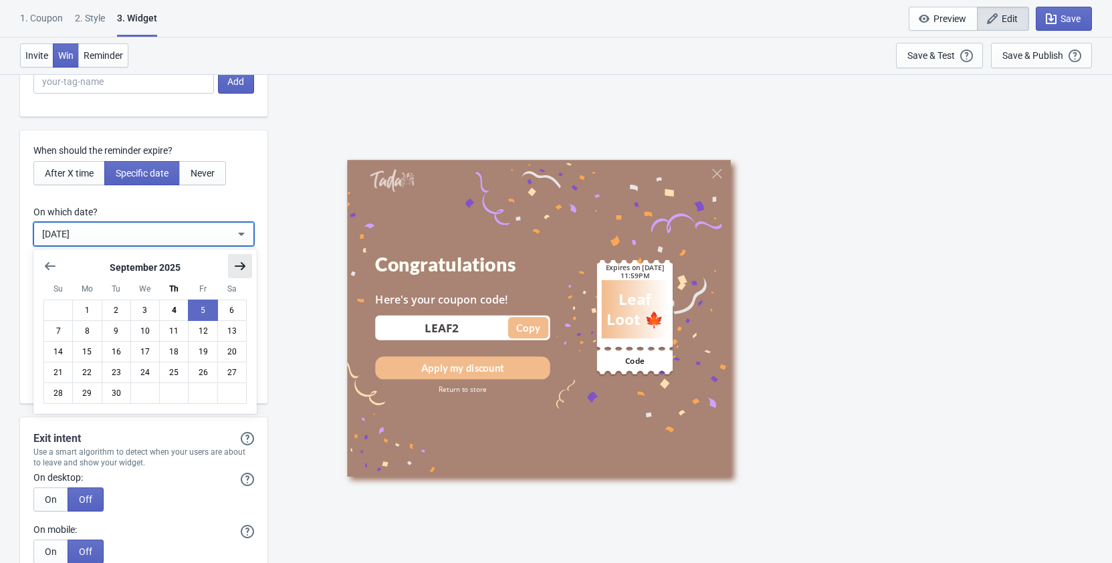
click at [243, 264] on icon "Show next month, October 2025" at bounding box center [240, 266] width 11 height 8
click at [179, 393] on button "30" at bounding box center [173, 392] width 29 height 21
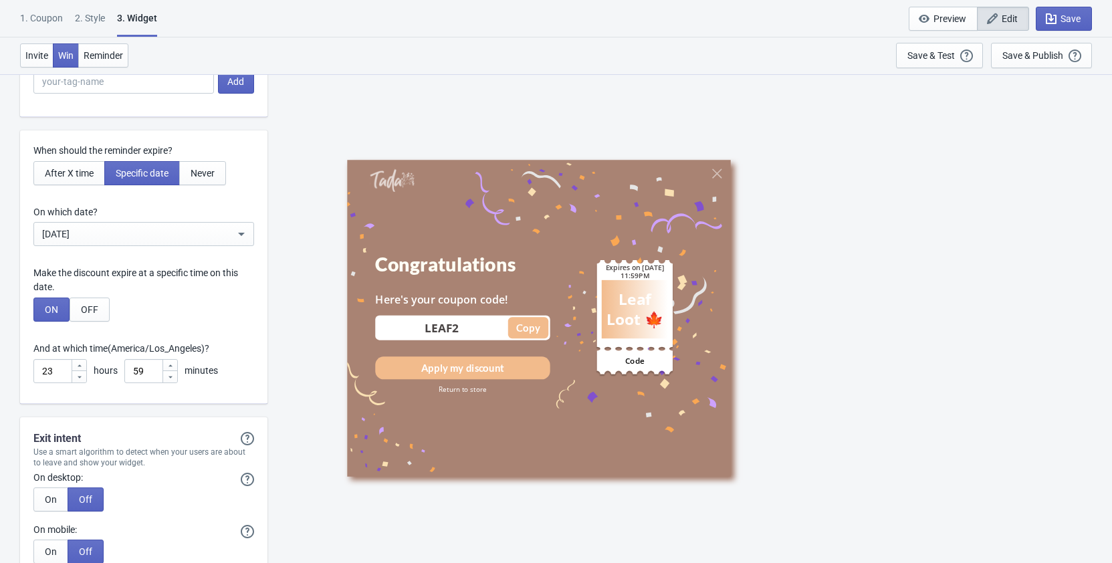
click at [235, 228] on icon at bounding box center [241, 233] width 13 height 13
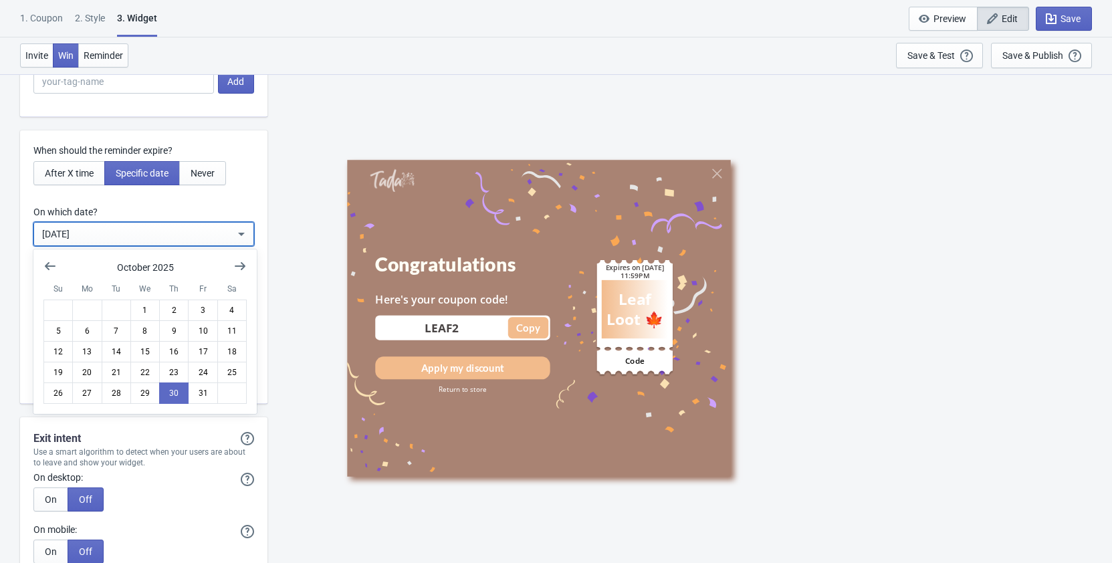
click at [277, 227] on div "Congratulations Here's your coupon code! LEAF2 Copied Copy Apply my discount Re…" at bounding box center [689, 318] width 831 height 489
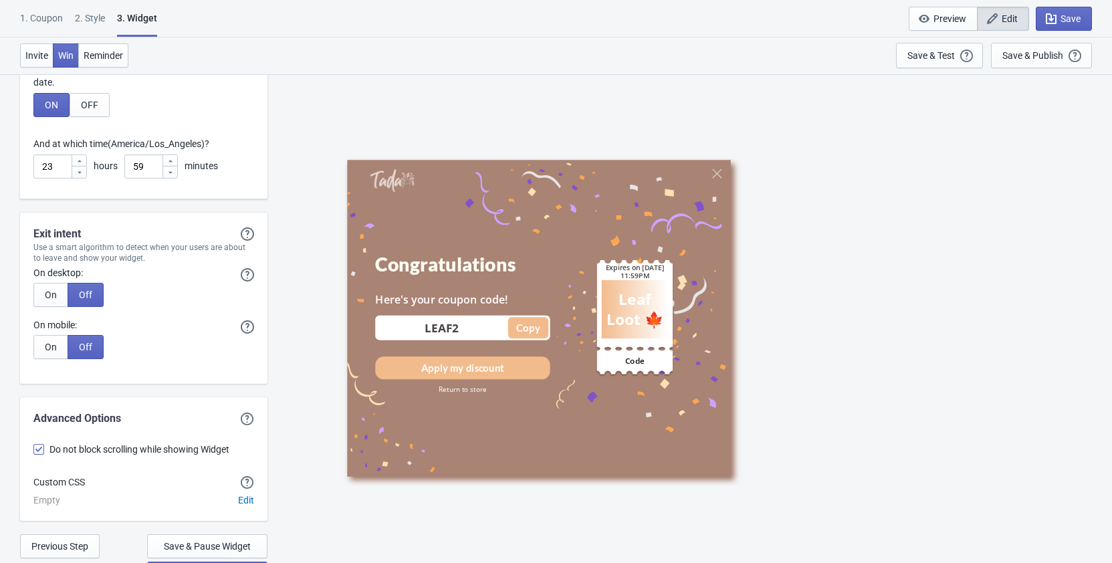
scroll to position [3637, 0]
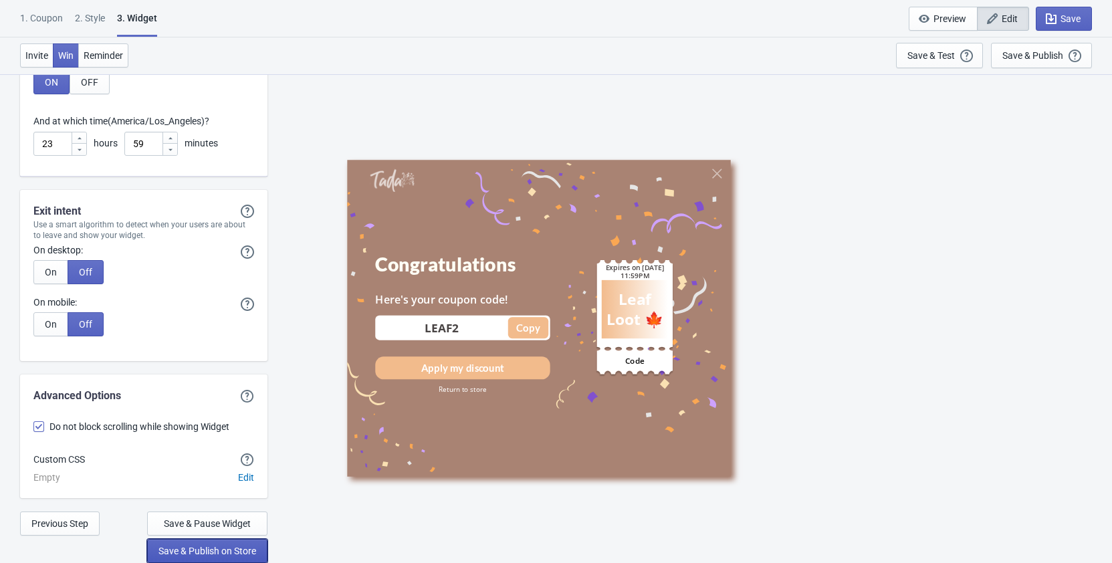
click at [229, 551] on span "Save & Publish on Store" at bounding box center [207, 551] width 98 height 11
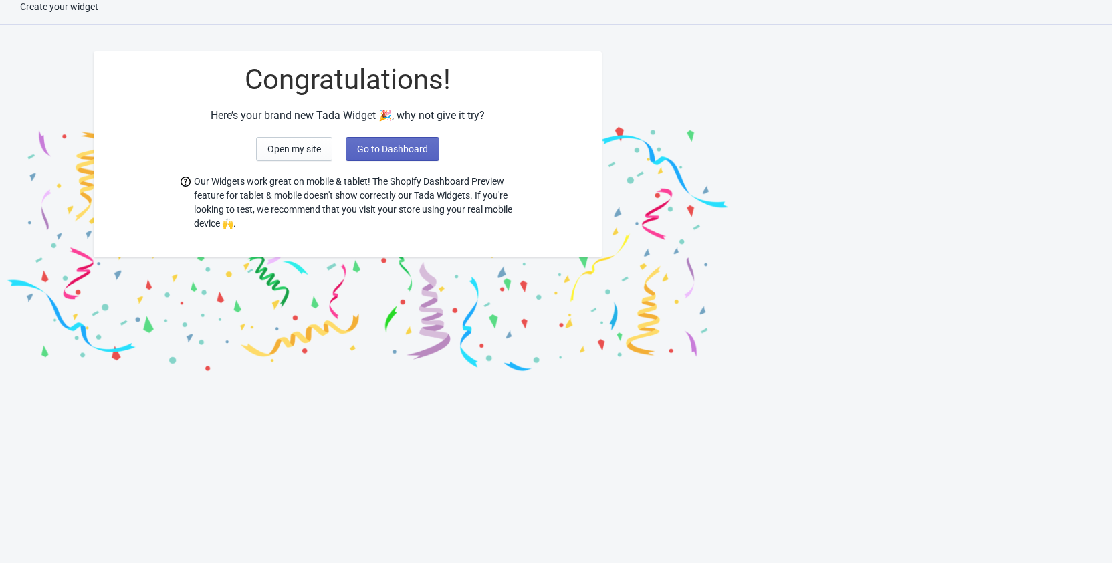
scroll to position [13, 0]
click at [286, 148] on span "Open my site" at bounding box center [293, 149] width 53 height 11
click at [384, 150] on span "Go to Dashboard" at bounding box center [392, 149] width 71 height 11
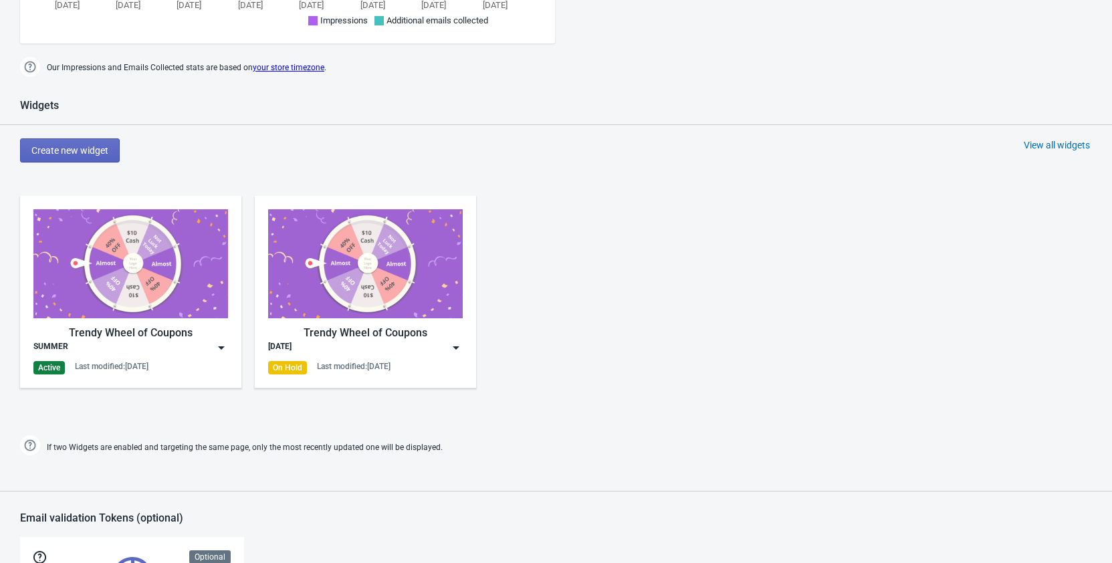
scroll to position [491, 0]
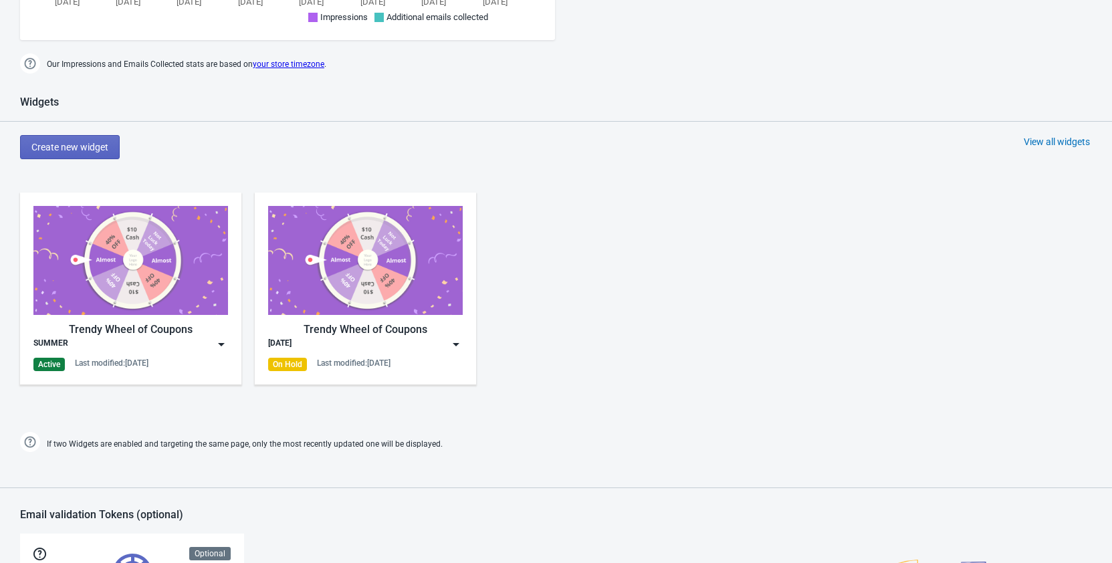
click at [215, 342] on img at bounding box center [221, 344] width 13 height 13
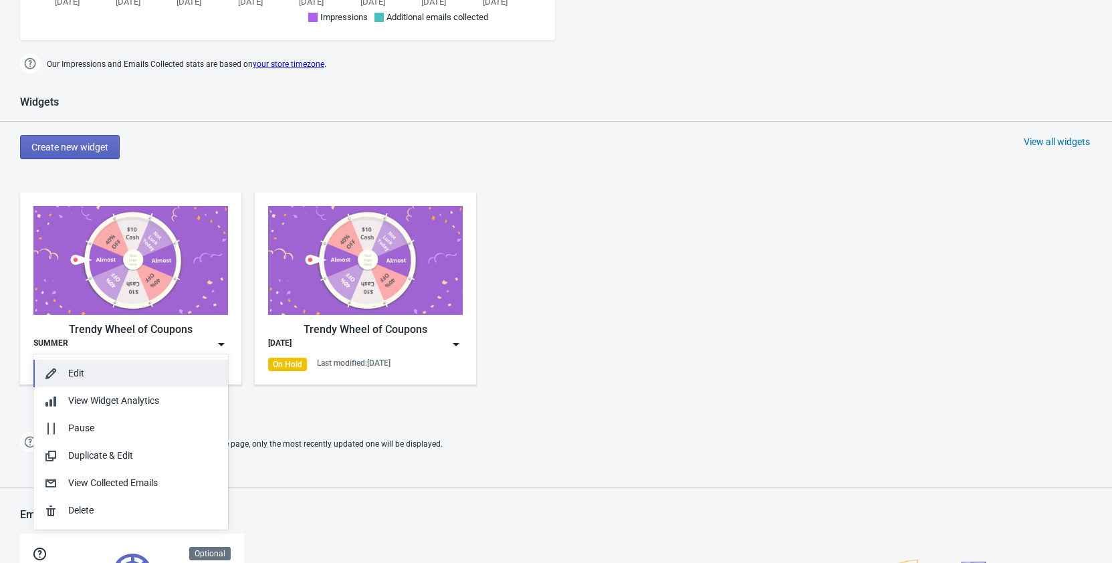
click at [142, 370] on div "Edit" at bounding box center [142, 373] width 149 height 14
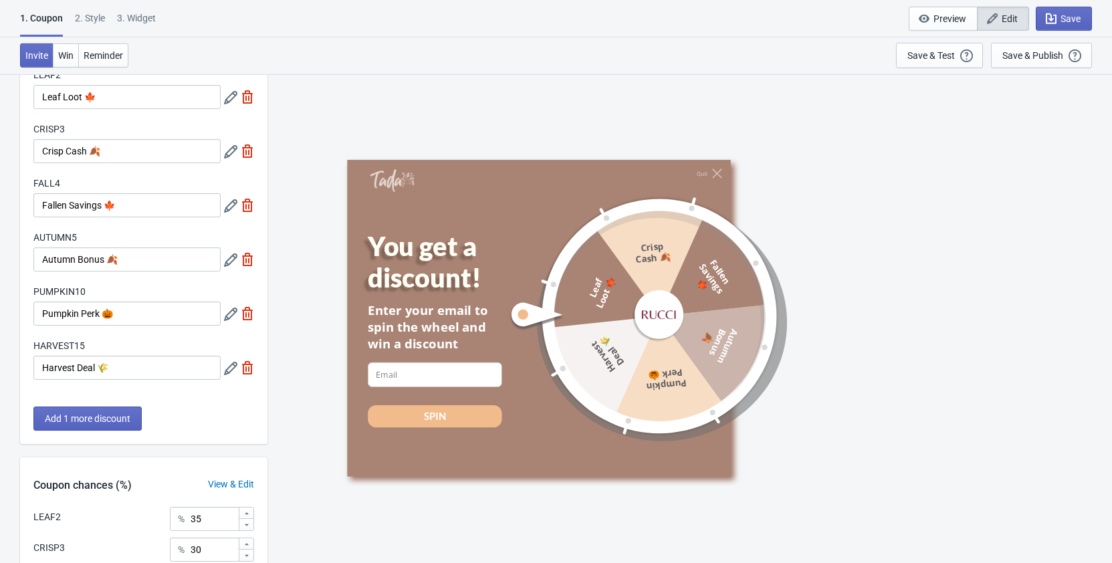
scroll to position [68, 0]
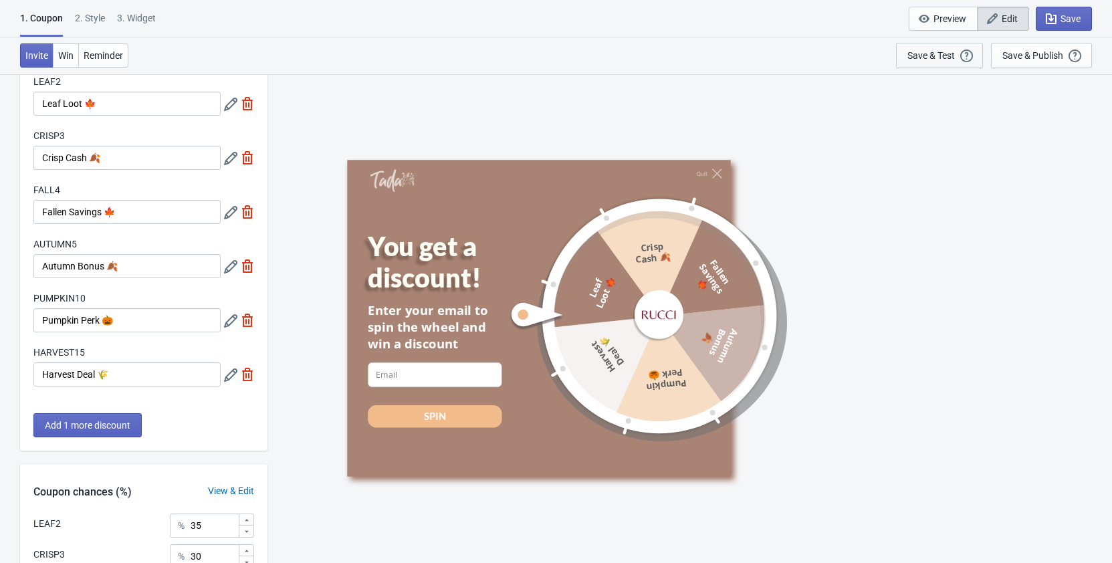
click at [939, 57] on div "Save & Test" at bounding box center [930, 55] width 47 height 11
click at [1030, 54] on div "Save & Publish" at bounding box center [1032, 55] width 61 height 11
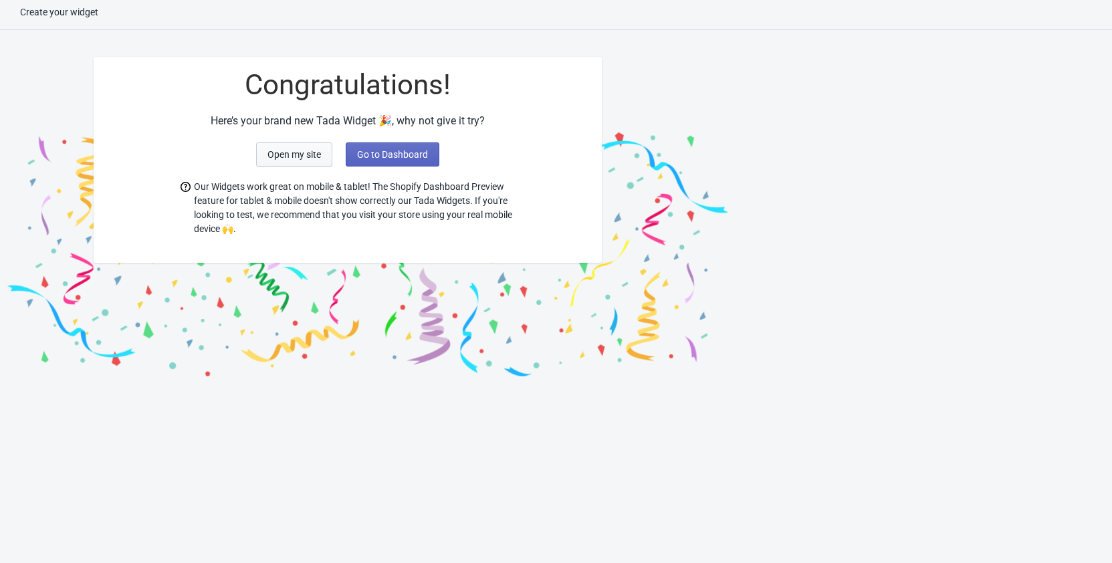
click at [308, 147] on button "Open my site" at bounding box center [294, 154] width 76 height 24
click at [402, 151] on span "Go to Dashboard" at bounding box center [392, 154] width 71 height 11
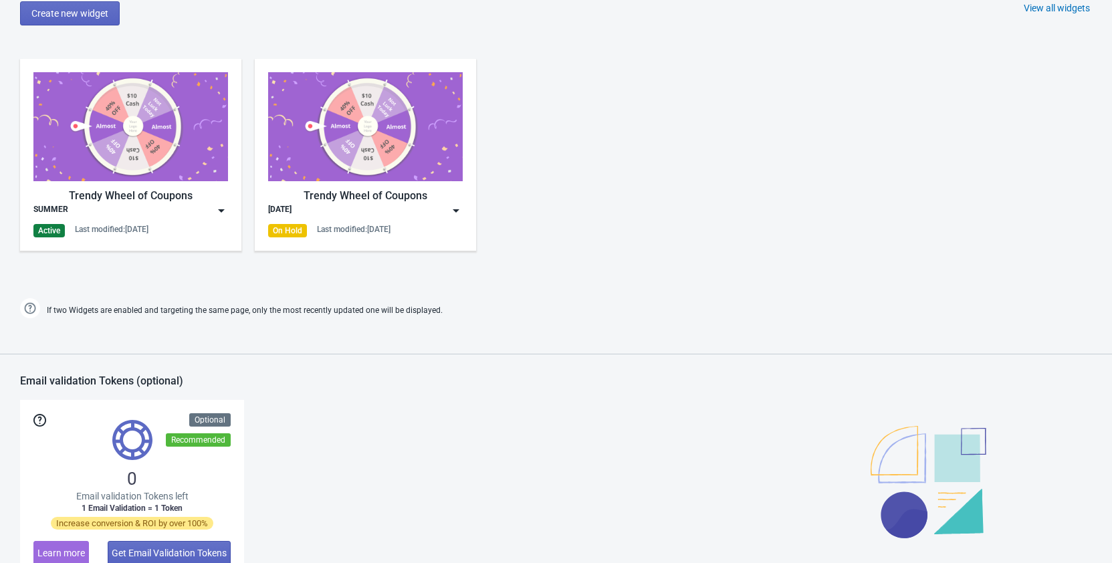
scroll to position [622, 0]
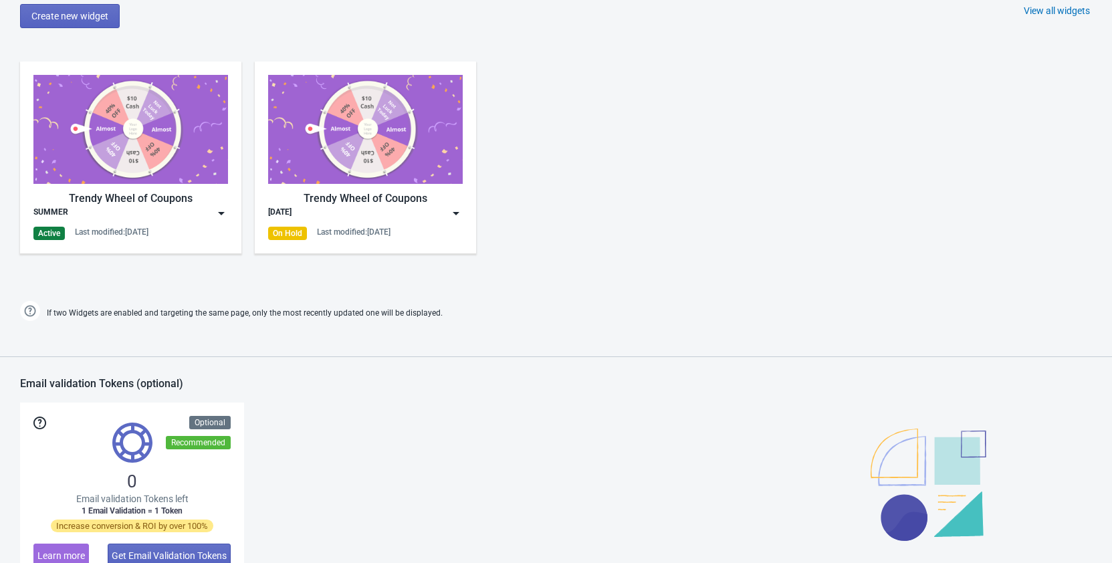
click at [219, 211] on img at bounding box center [221, 213] width 13 height 13
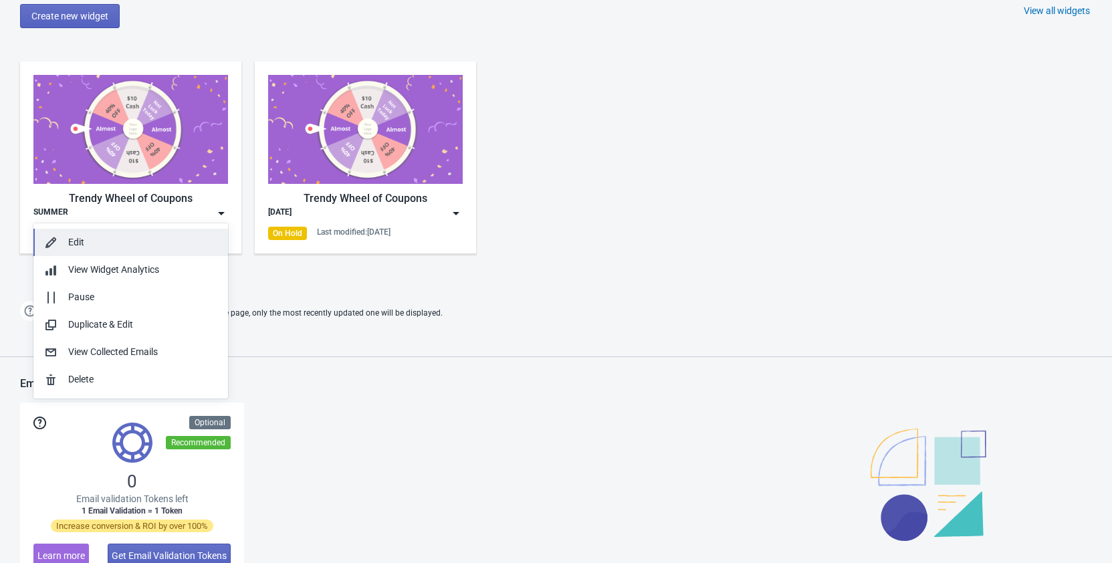
click at [101, 241] on div "Edit" at bounding box center [142, 242] width 149 height 14
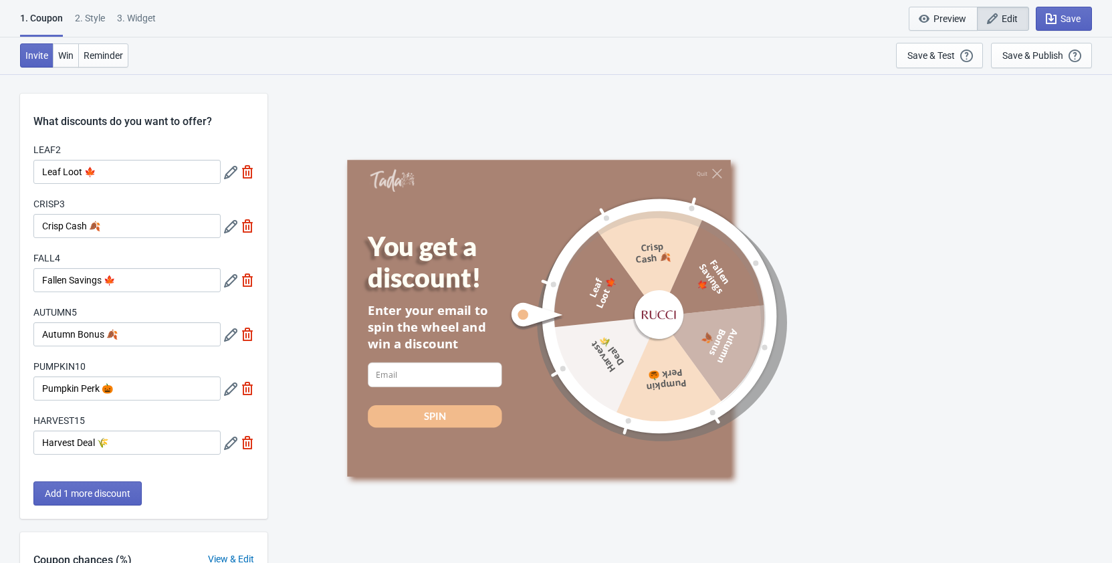
click at [949, 19] on span "Preview" at bounding box center [949, 18] width 33 height 11
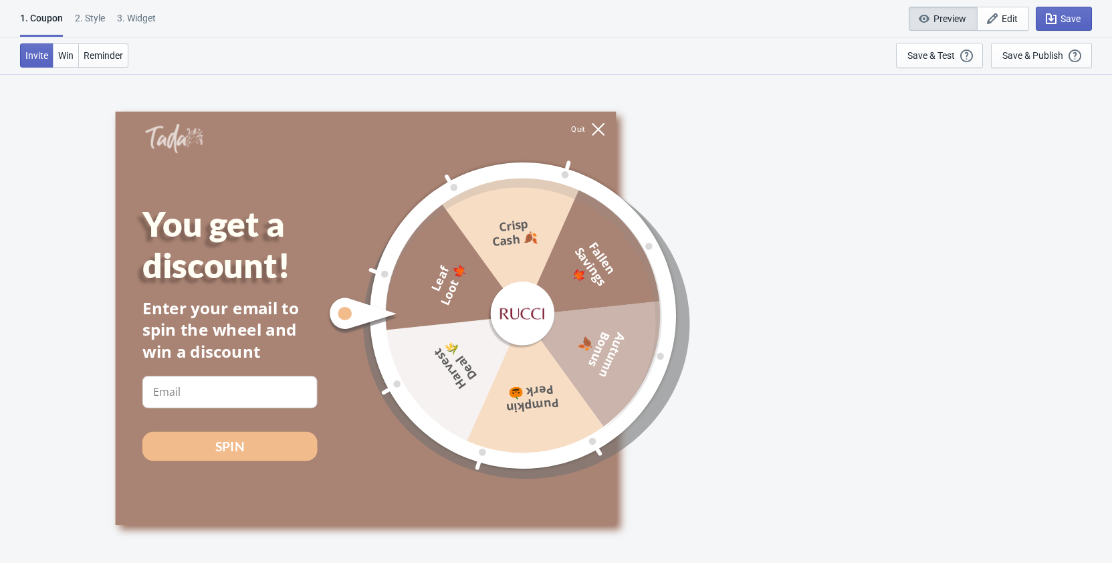
click at [594, 127] on icon at bounding box center [598, 128] width 13 height 13
click at [832, 138] on div "Quit You get a discount! Enter your email to spin the wheel and win a discount …" at bounding box center [562, 317] width 895 height 413
click at [1008, 11] on button "Edit" at bounding box center [1003, 19] width 52 height 24
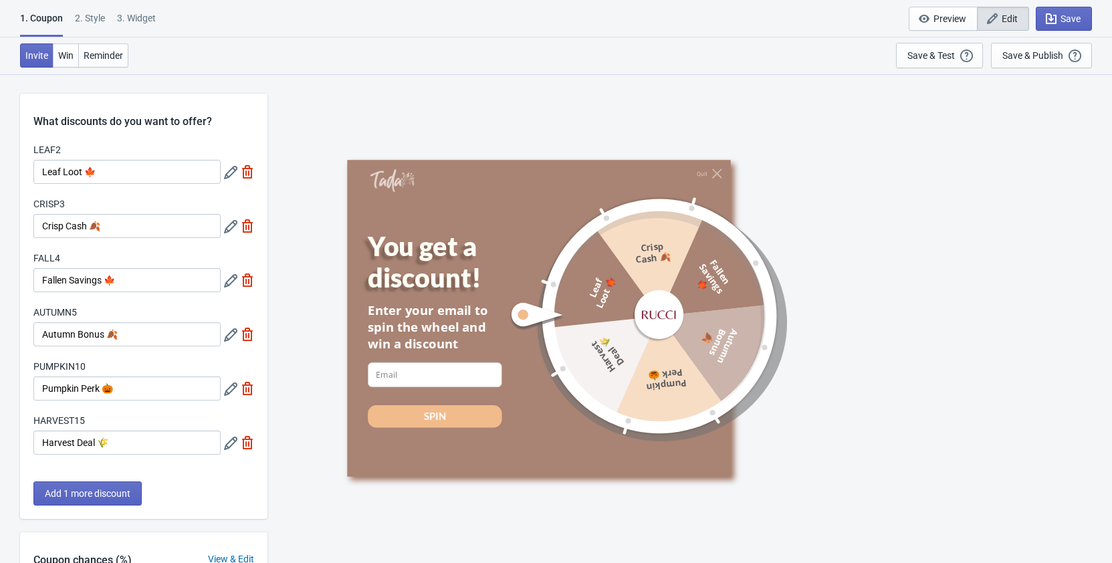
click at [994, 147] on div "Quit You get a discount! Enter your email to spin the wheel and win a discount …" at bounding box center [689, 318] width 831 height 489
click at [1041, 57] on div "Save & Publish" at bounding box center [1032, 55] width 61 height 11
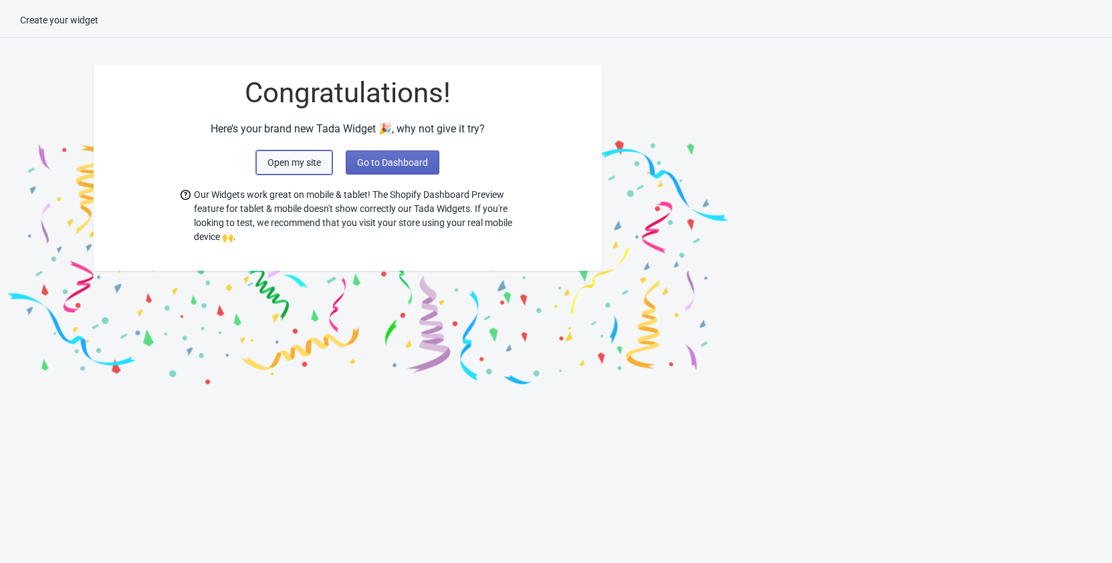
click at [296, 157] on span "Open my site" at bounding box center [293, 162] width 53 height 11
click at [296, 158] on span "Open my site" at bounding box center [293, 162] width 53 height 11
click at [280, 164] on span "Open my site" at bounding box center [293, 162] width 53 height 11
click at [382, 164] on span "Go to Dashboard" at bounding box center [392, 162] width 71 height 11
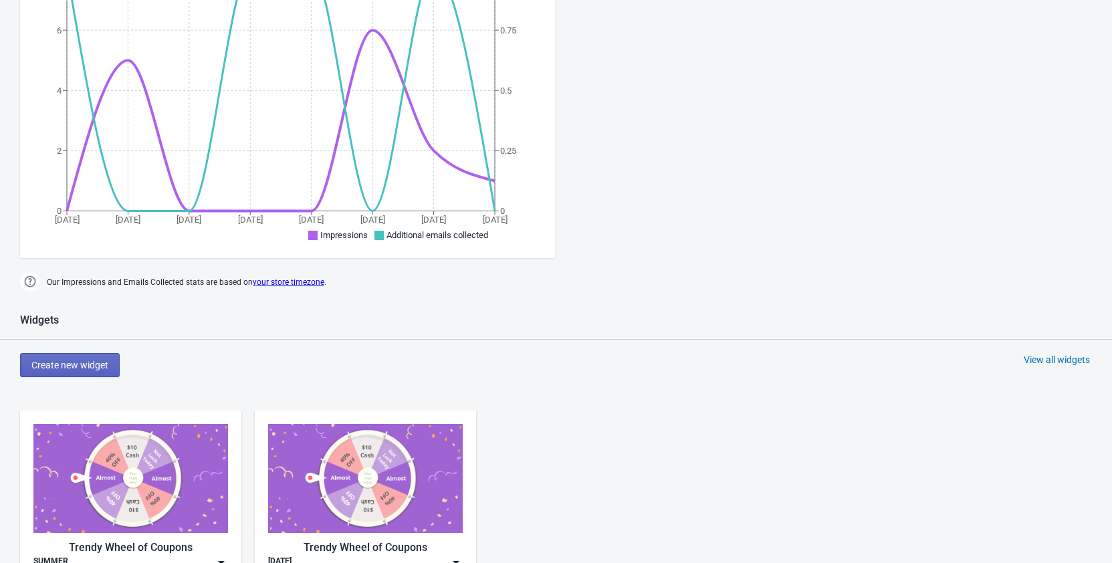
scroll to position [546, 0]
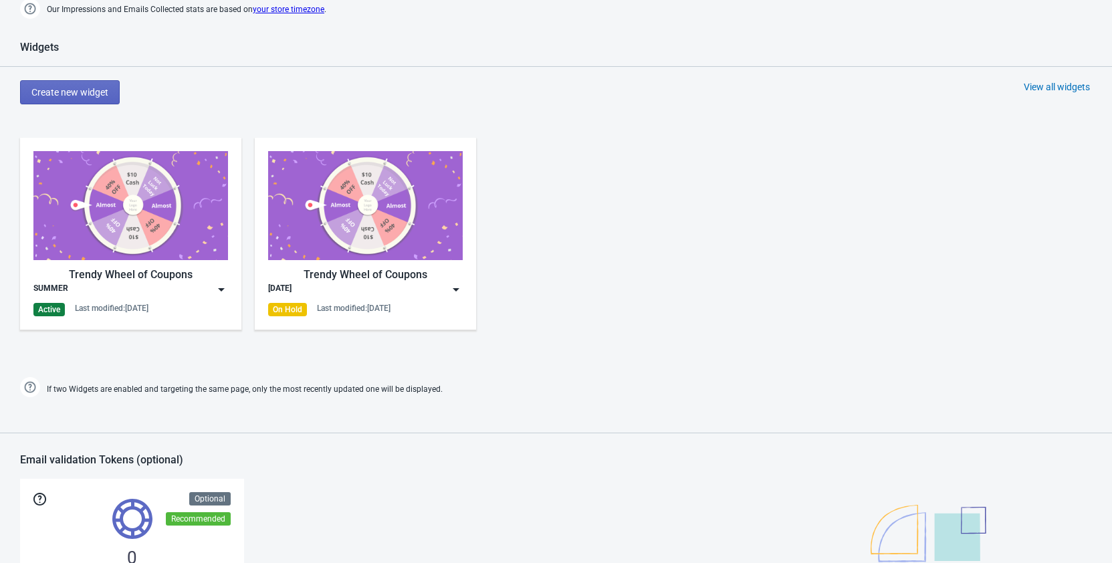
click at [189, 285] on div "SUMMER" at bounding box center [130, 289] width 195 height 13
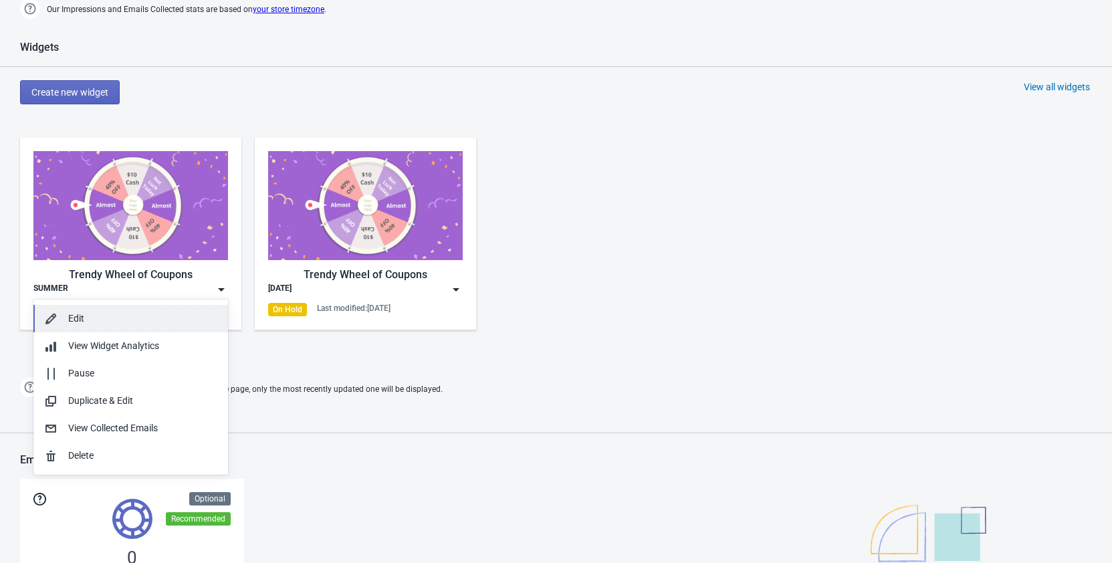
click at [106, 322] on div "Edit" at bounding box center [142, 319] width 149 height 14
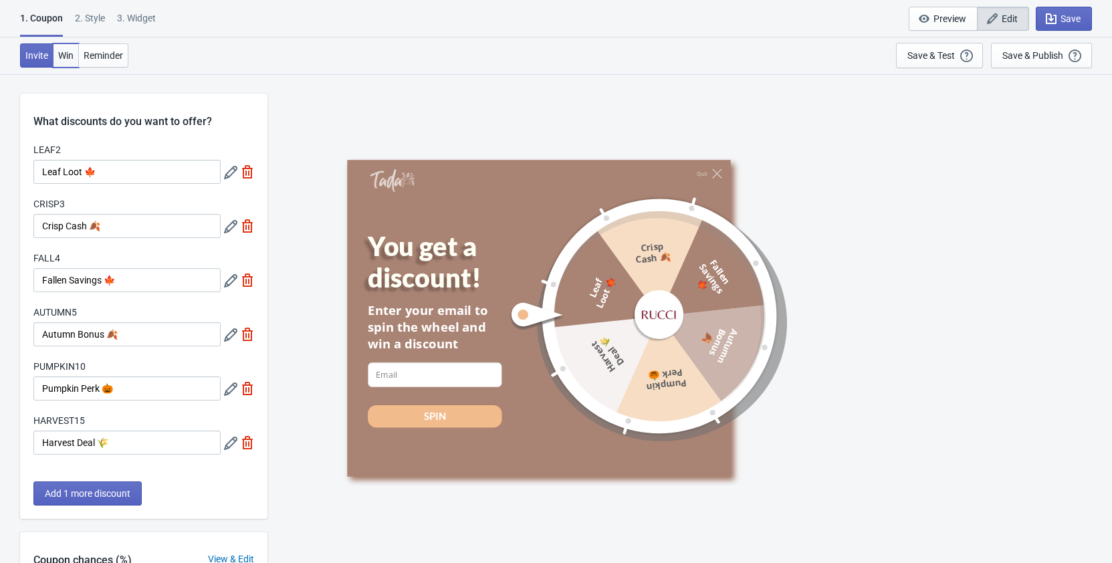
click at [68, 51] on span "Win" at bounding box center [65, 55] width 15 height 11
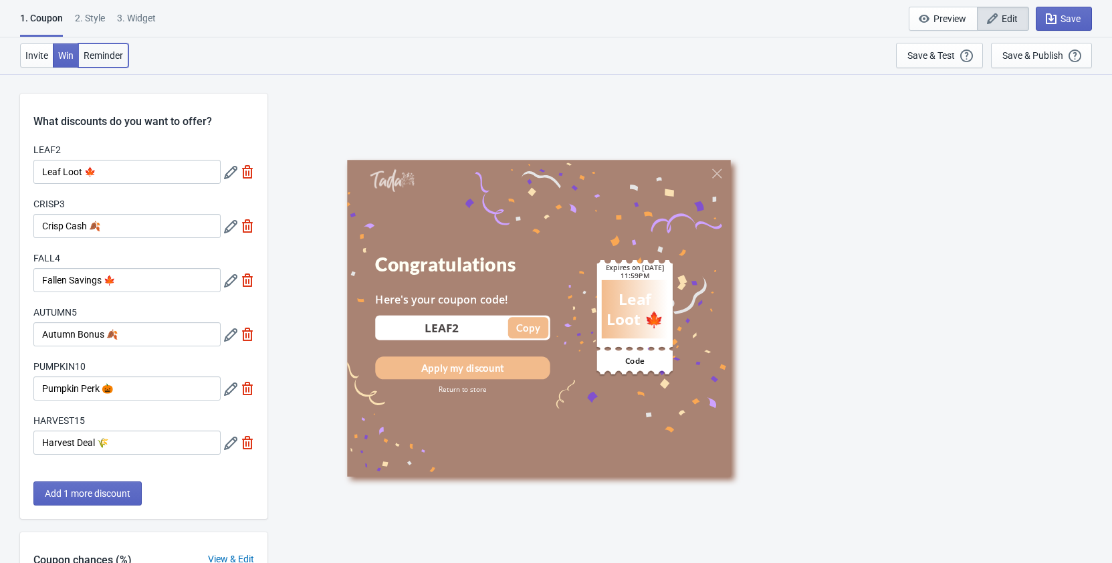
click at [113, 56] on span "Reminder" at bounding box center [103, 55] width 39 height 11
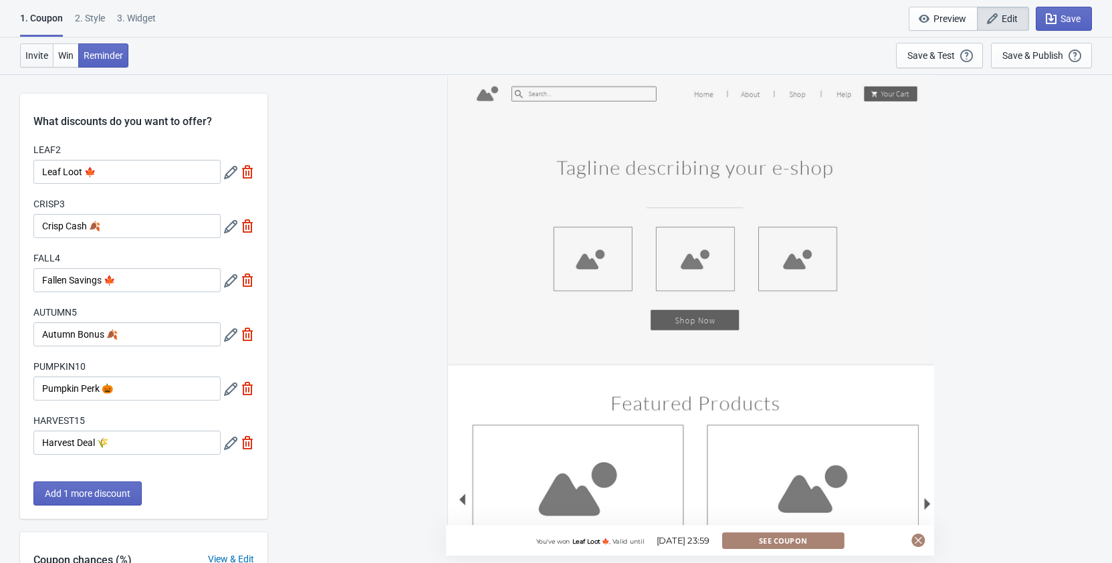
click at [40, 55] on span "Invite" at bounding box center [36, 55] width 23 height 11
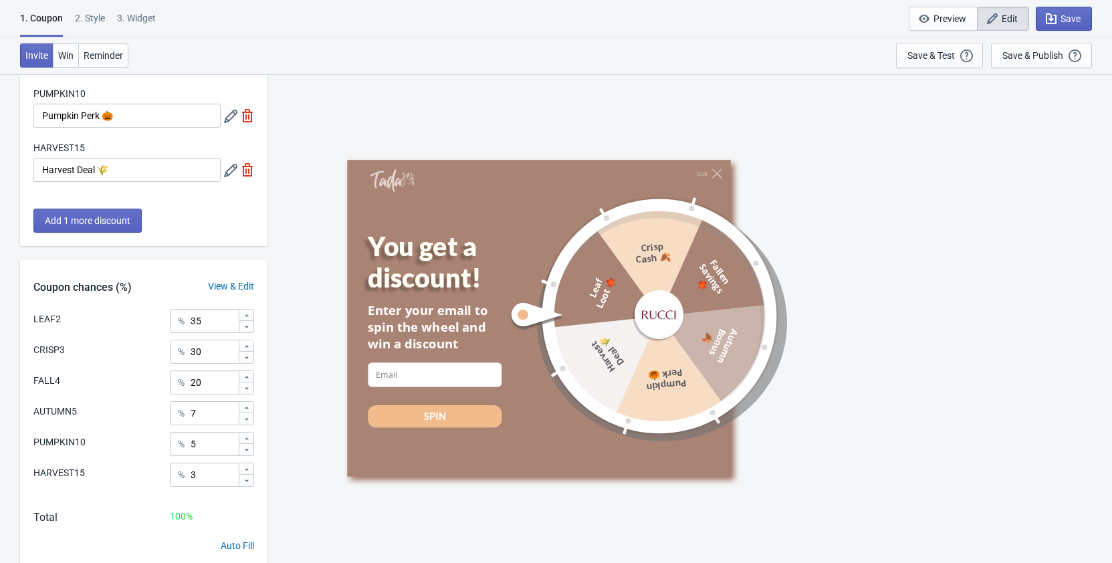
scroll to position [320, 0]
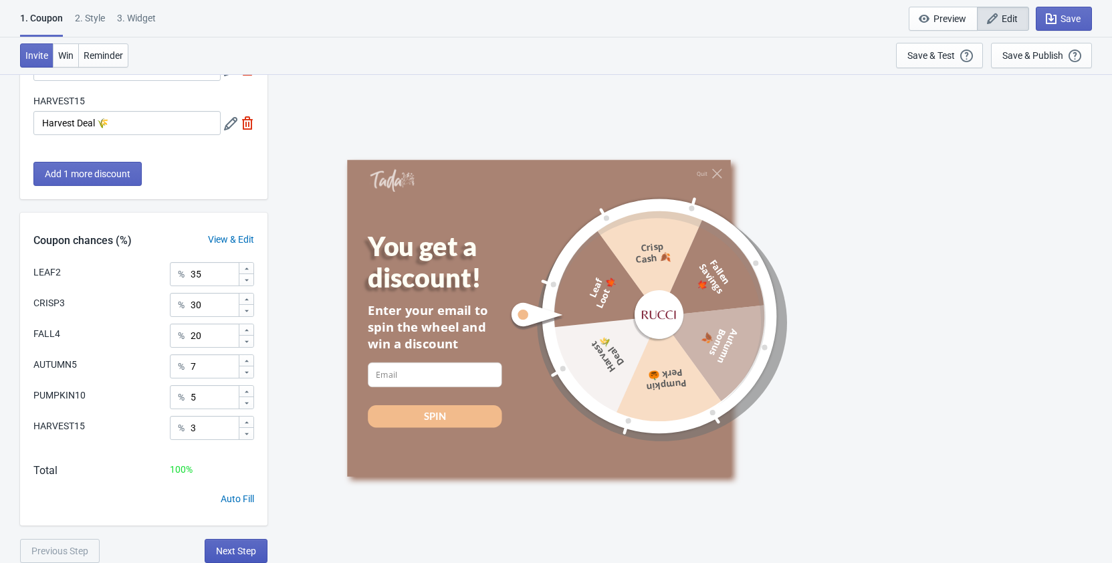
click at [231, 554] on span "Next Step" at bounding box center [236, 551] width 40 height 11
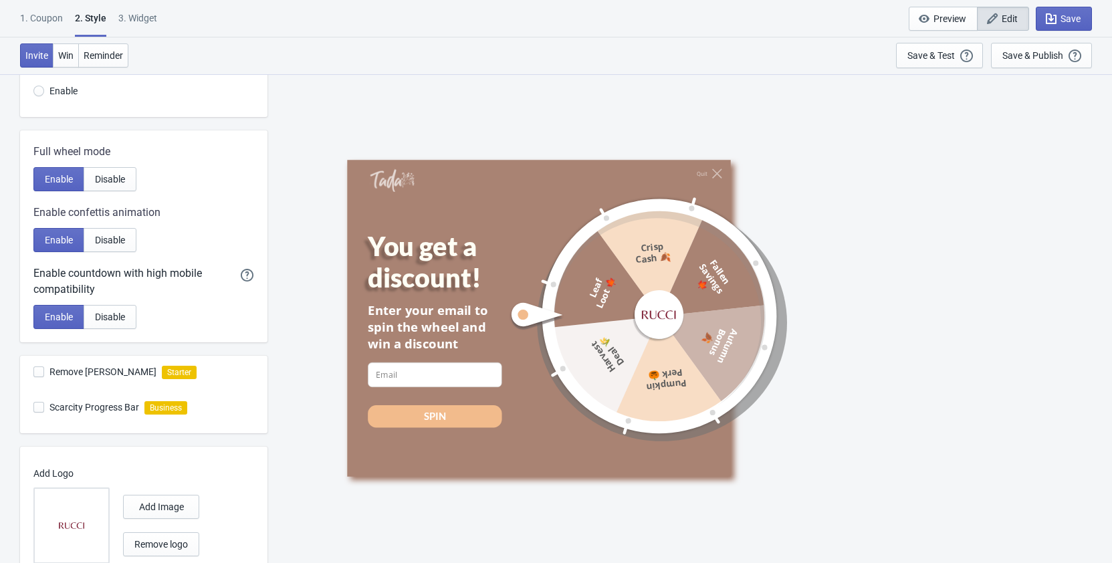
scroll to position [300, 0]
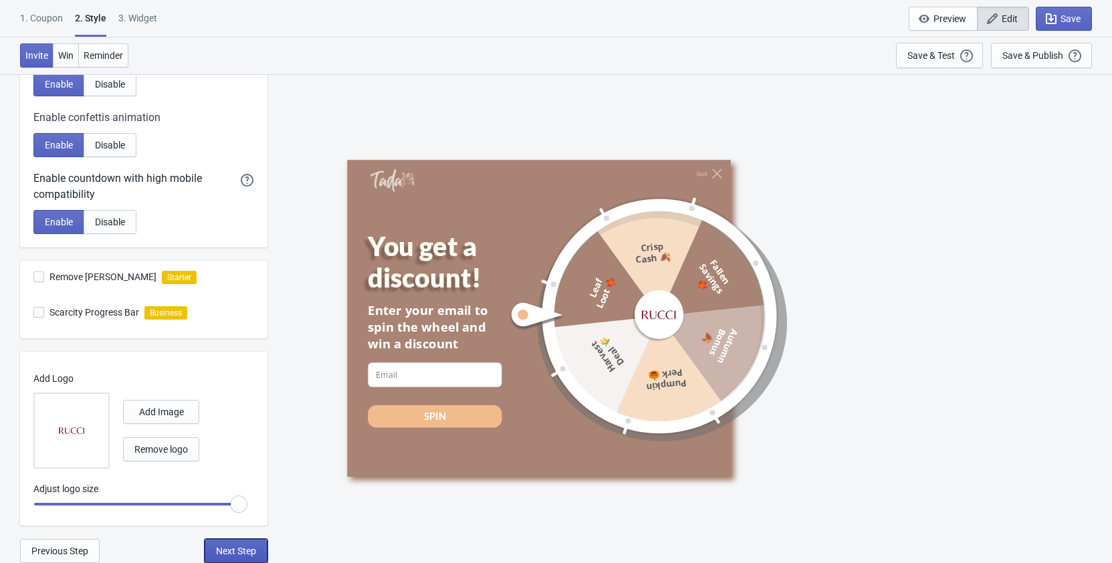
click at [247, 553] on span "Next Step" at bounding box center [236, 551] width 40 height 11
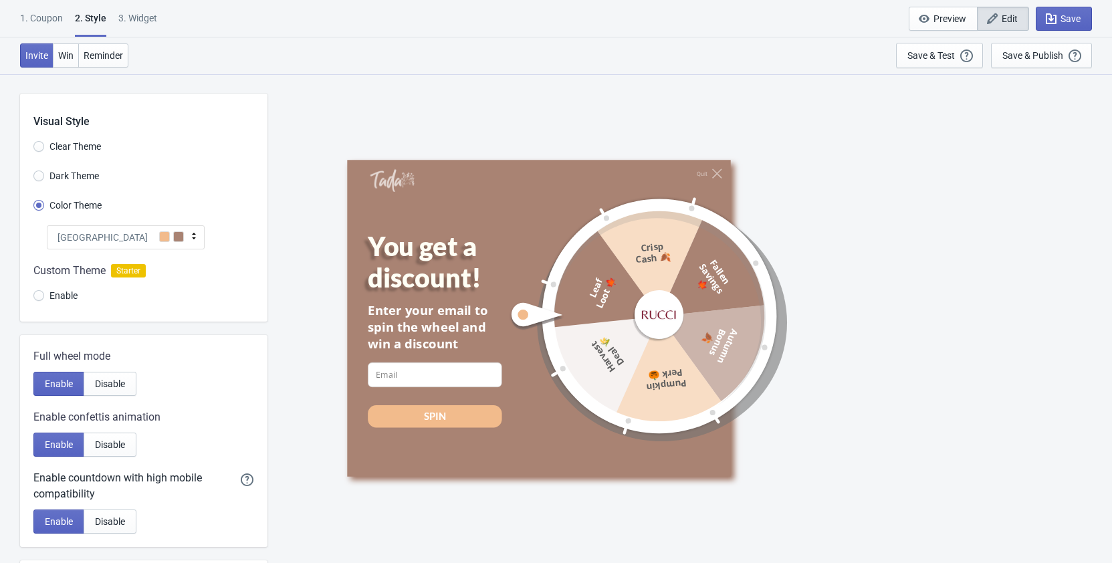
select select "once"
select select "1"
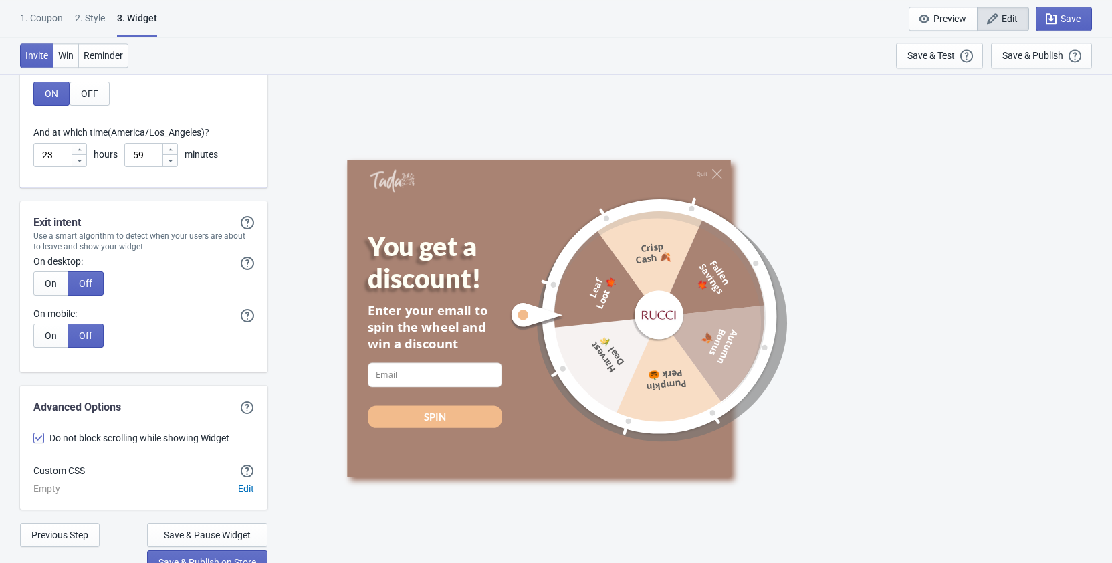
scroll to position [3637, 0]
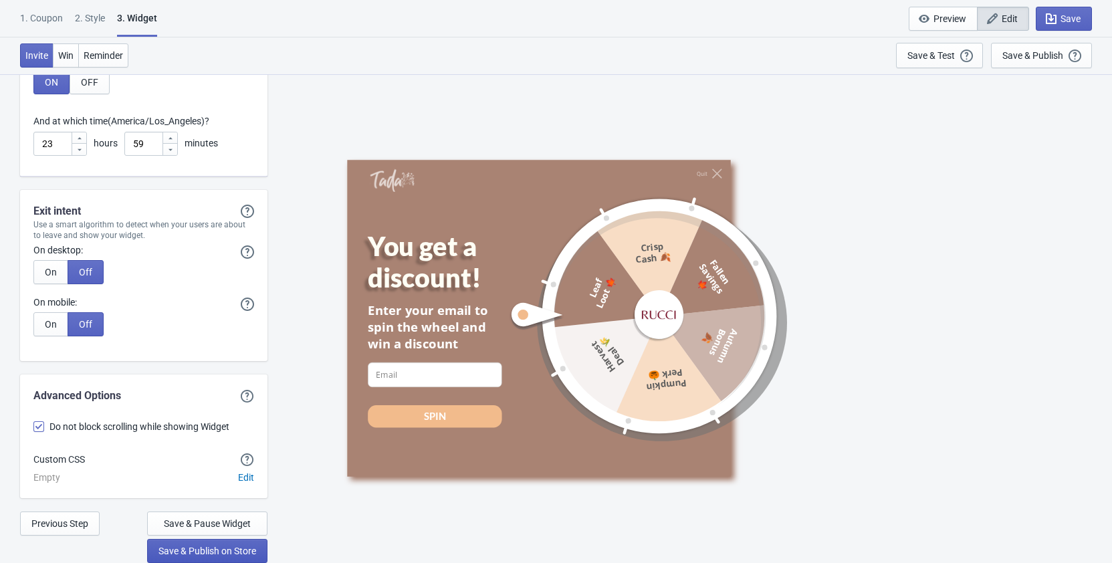
click at [228, 552] on span "Save & Publish on Store" at bounding box center [207, 551] width 98 height 11
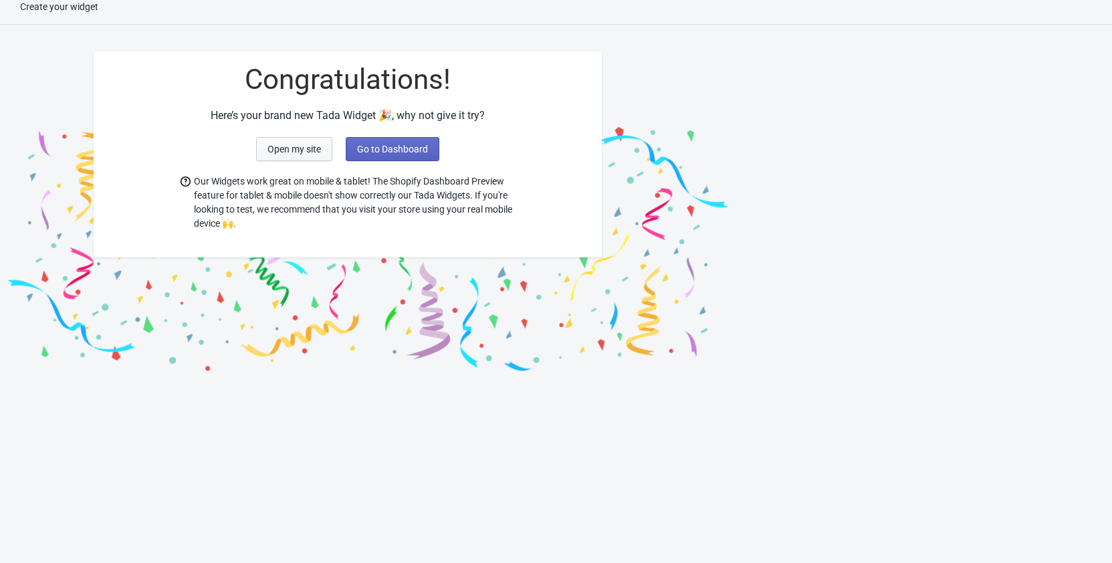
click at [306, 147] on span "Open my site" at bounding box center [293, 149] width 53 height 11
click at [385, 148] on span "Go to Dashboard" at bounding box center [392, 149] width 71 height 11
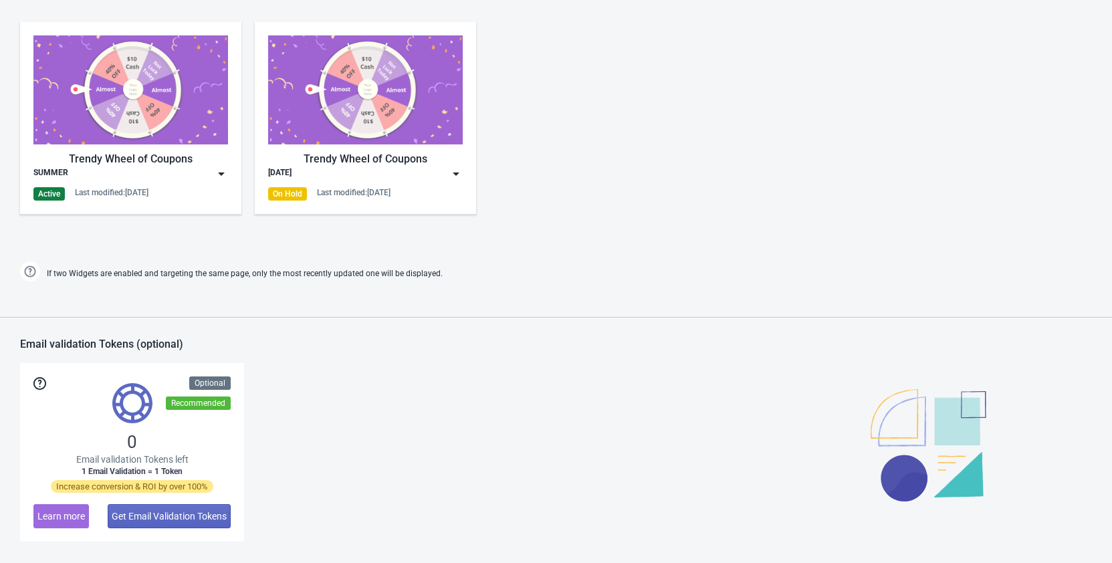
scroll to position [764, 0]
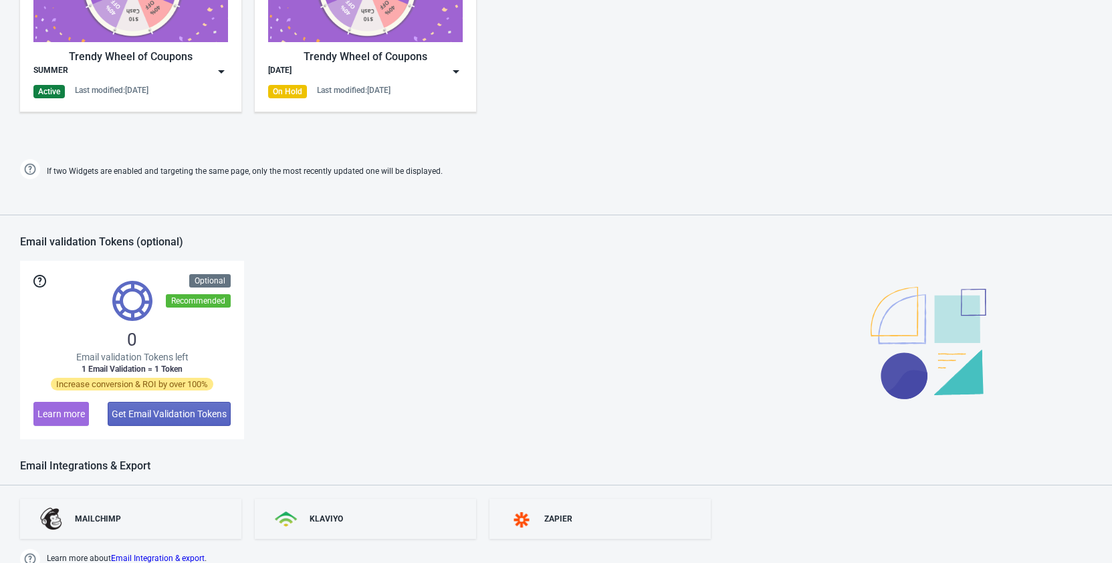
click at [223, 72] on img at bounding box center [221, 71] width 13 height 13
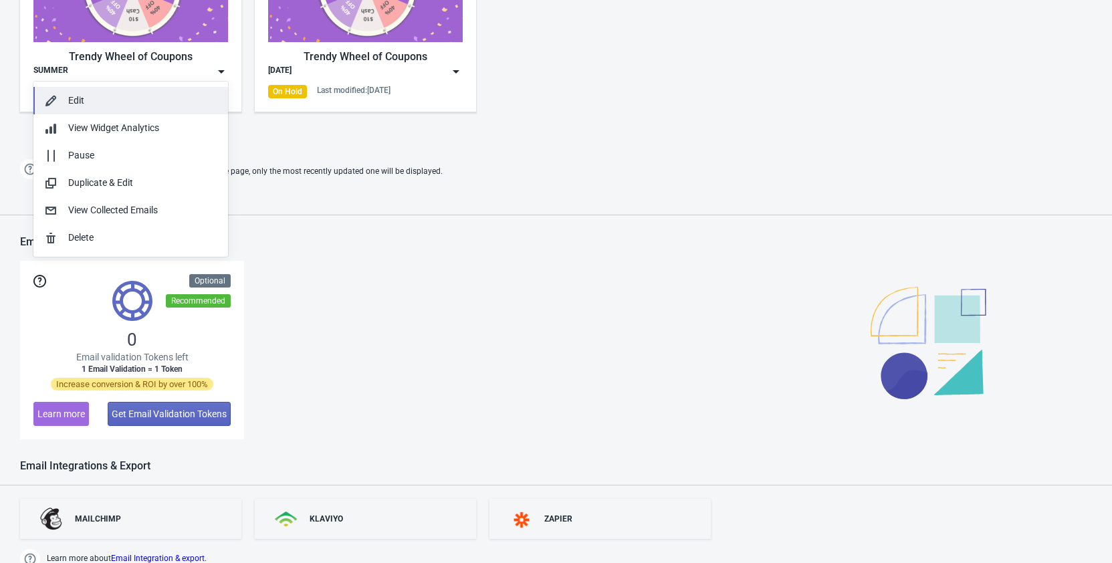
click at [114, 100] on div "Edit" at bounding box center [142, 101] width 149 height 14
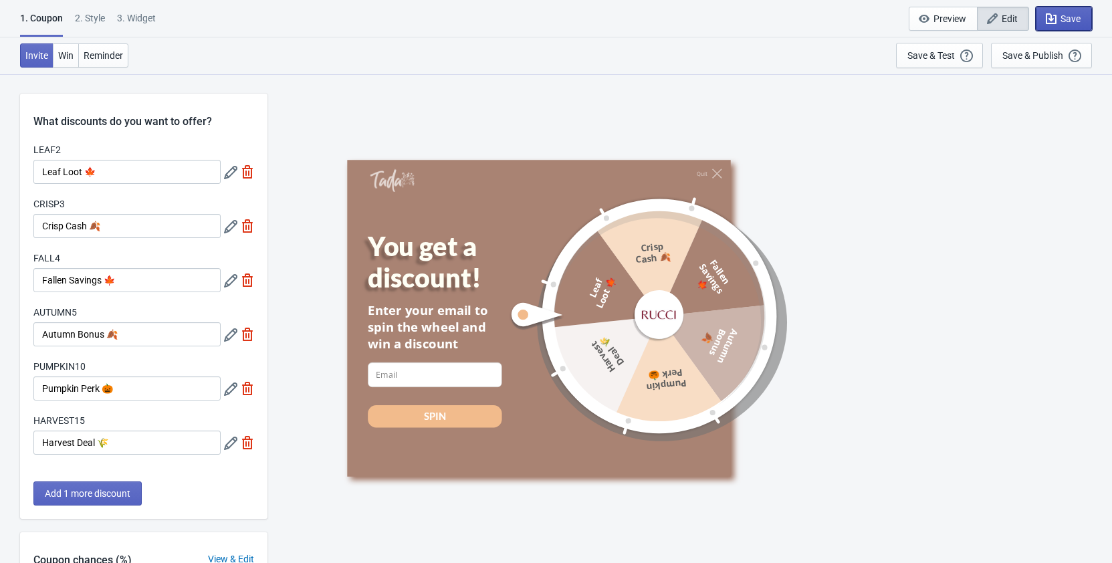
click at [1070, 19] on span "Save" at bounding box center [1070, 18] width 20 height 11
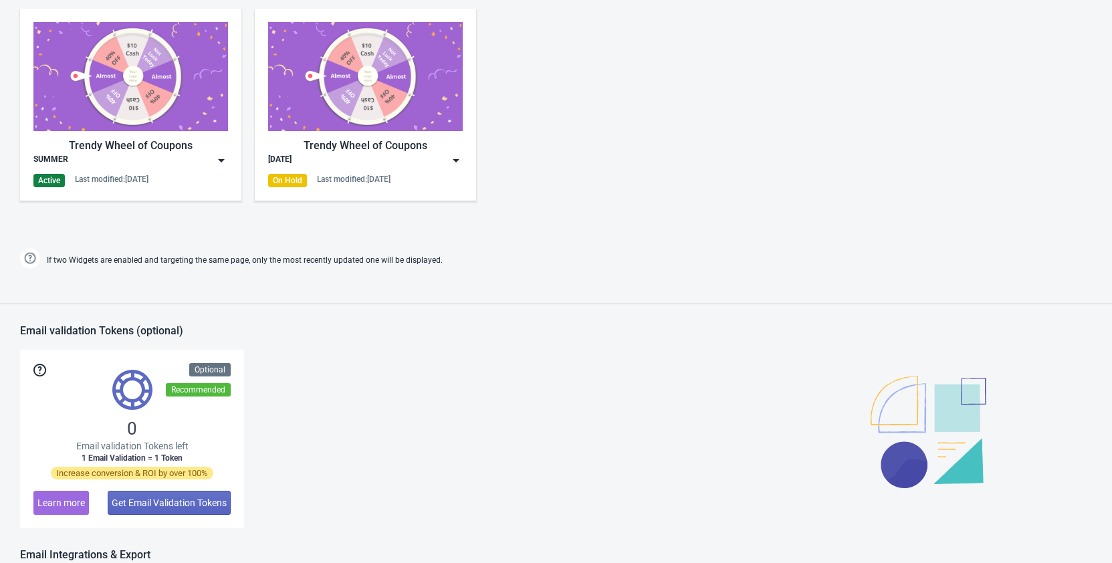
scroll to position [682, 0]
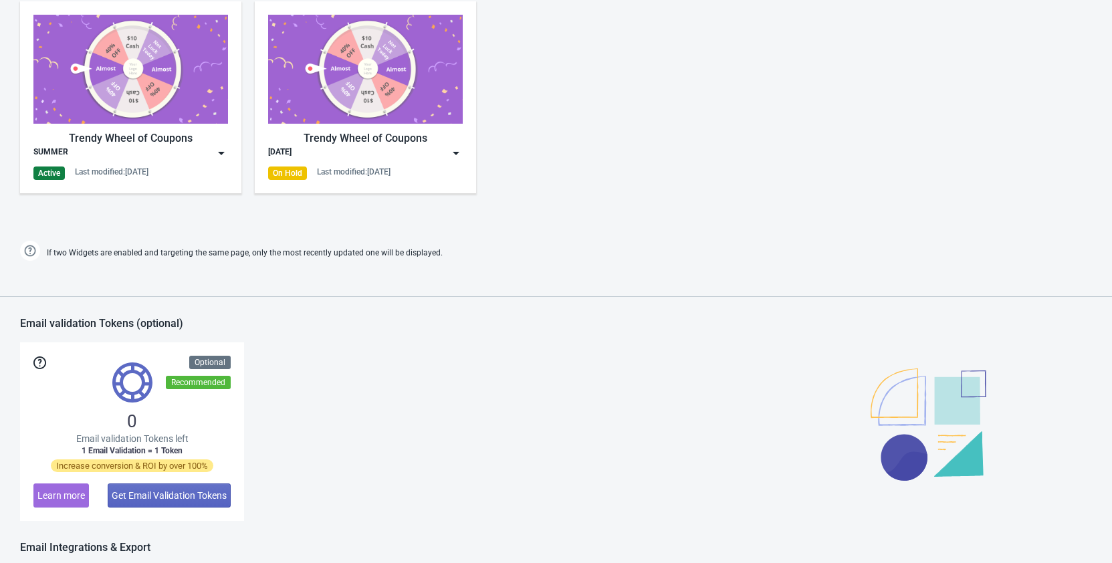
click at [221, 148] on img at bounding box center [221, 152] width 13 height 13
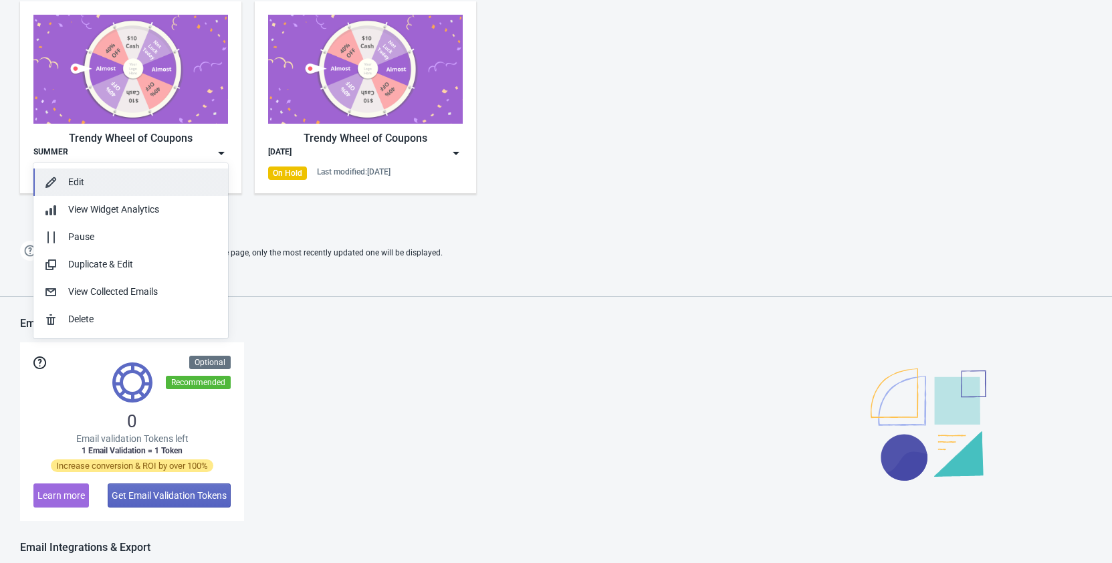
click at [104, 185] on div "Edit" at bounding box center [142, 182] width 149 height 14
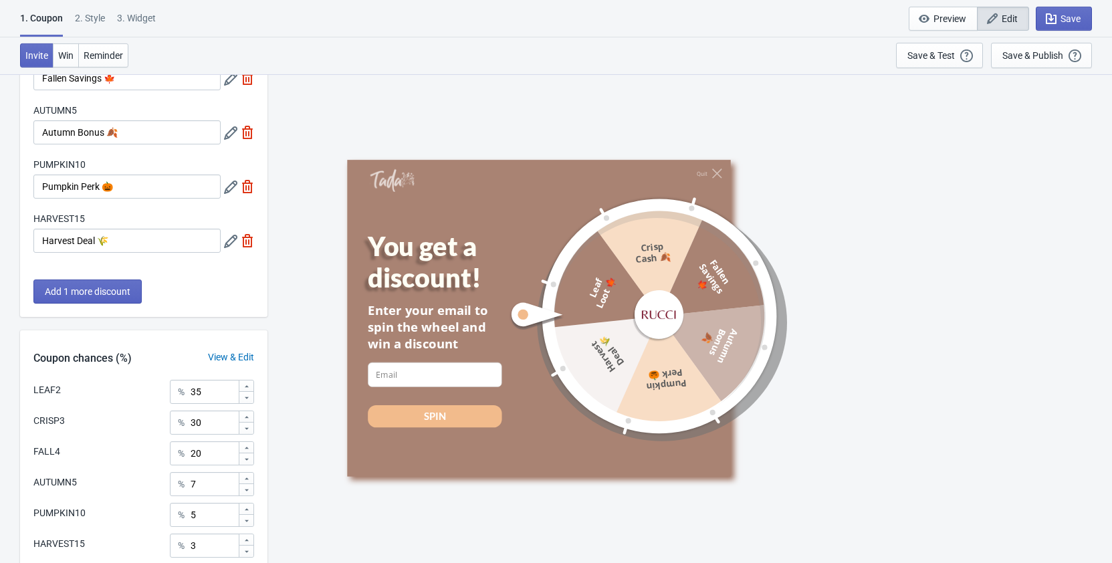
scroll to position [320, 0]
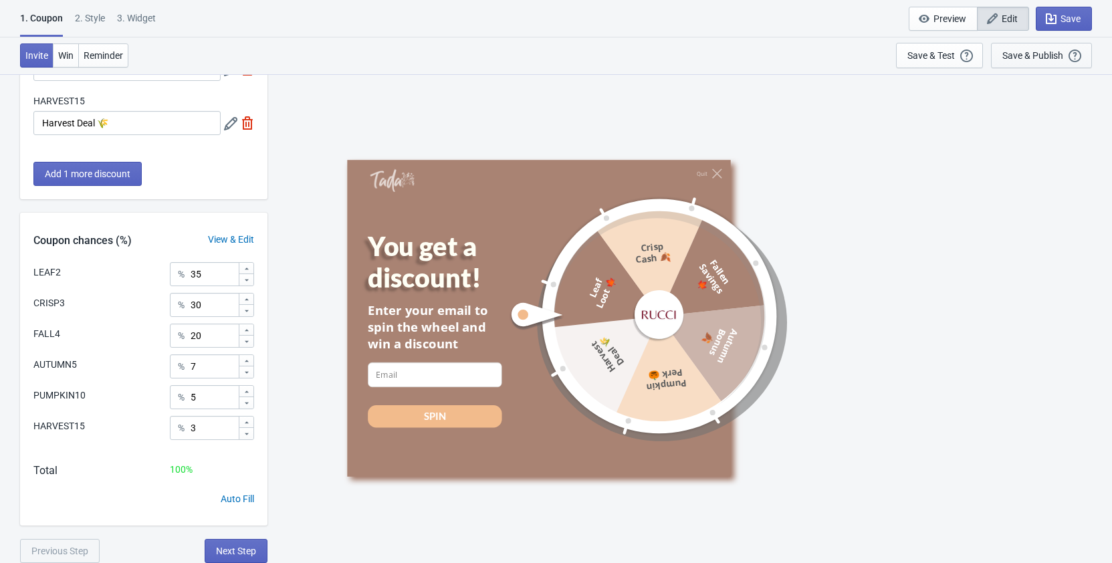
click at [1064, 55] on div "Save & Publish This option will save your Widget so that it will be visible to …" at bounding box center [1041, 55] width 78 height 15
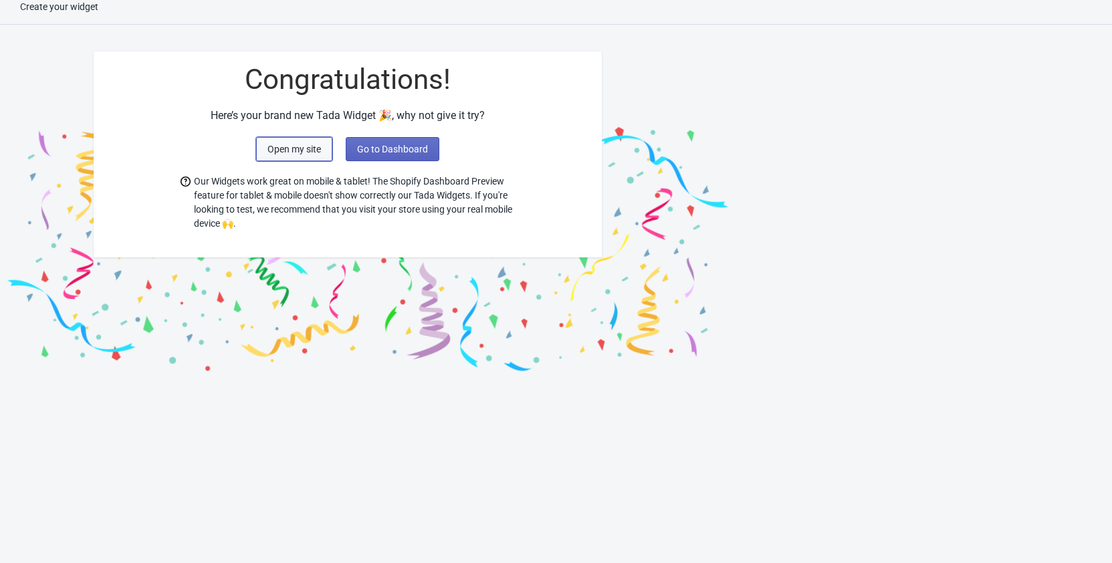
click at [285, 152] on span "Open my site" at bounding box center [293, 149] width 53 height 11
